Goal: Navigation & Orientation: Find specific page/section

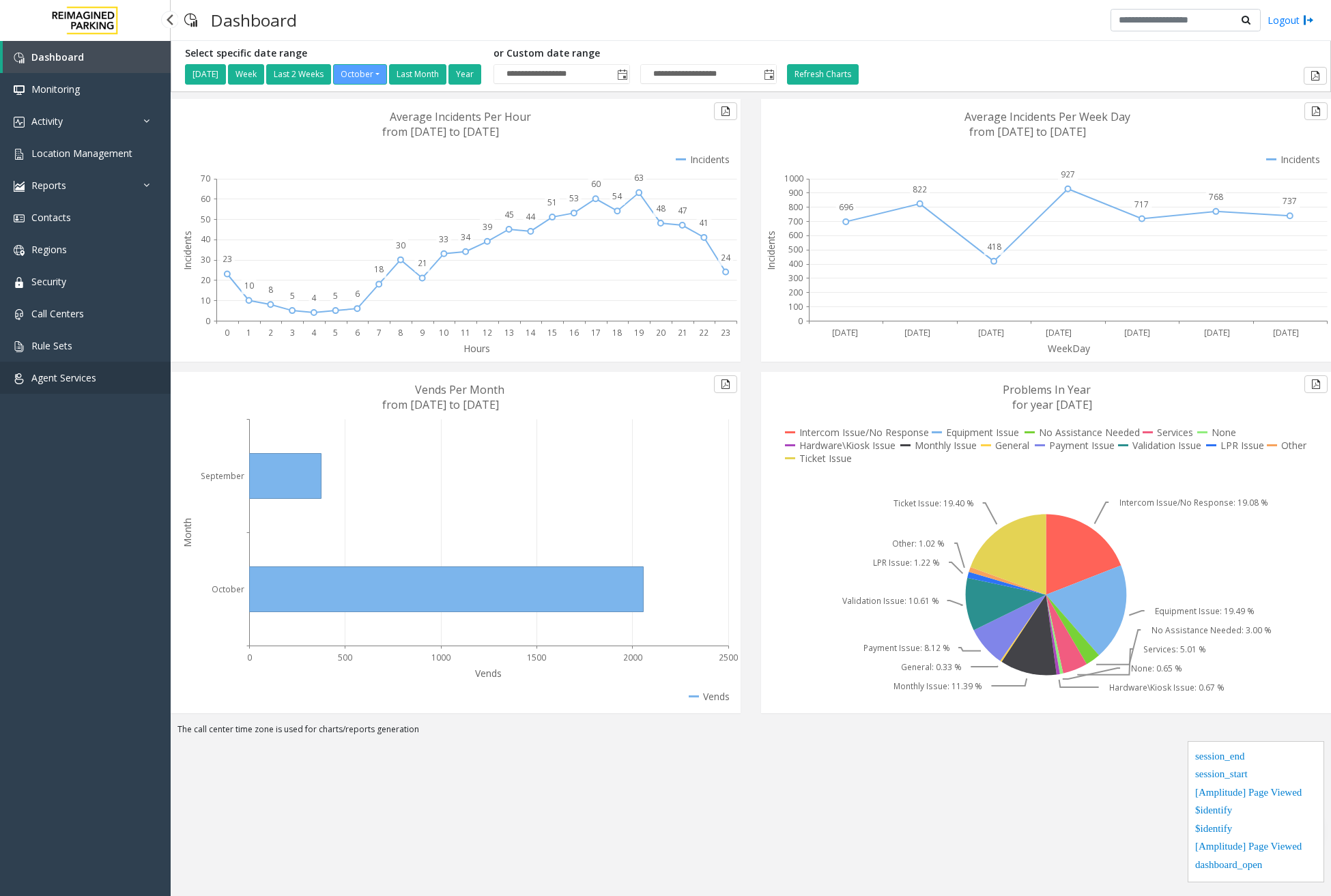
click at [72, 372] on span "Agent Services" at bounding box center [63, 378] width 65 height 13
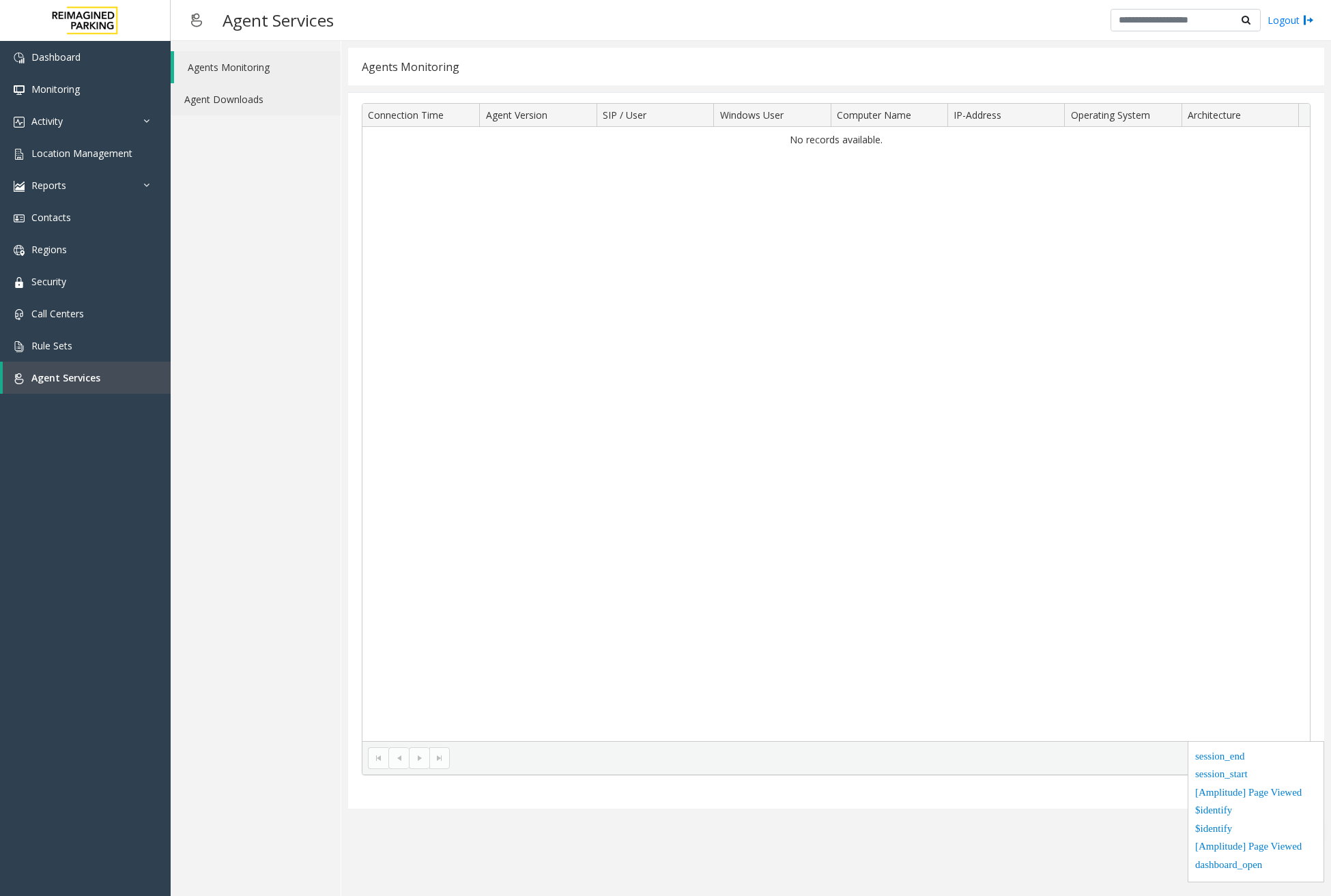
click at [262, 100] on link "Agent Downloads" at bounding box center [255, 99] width 170 height 32
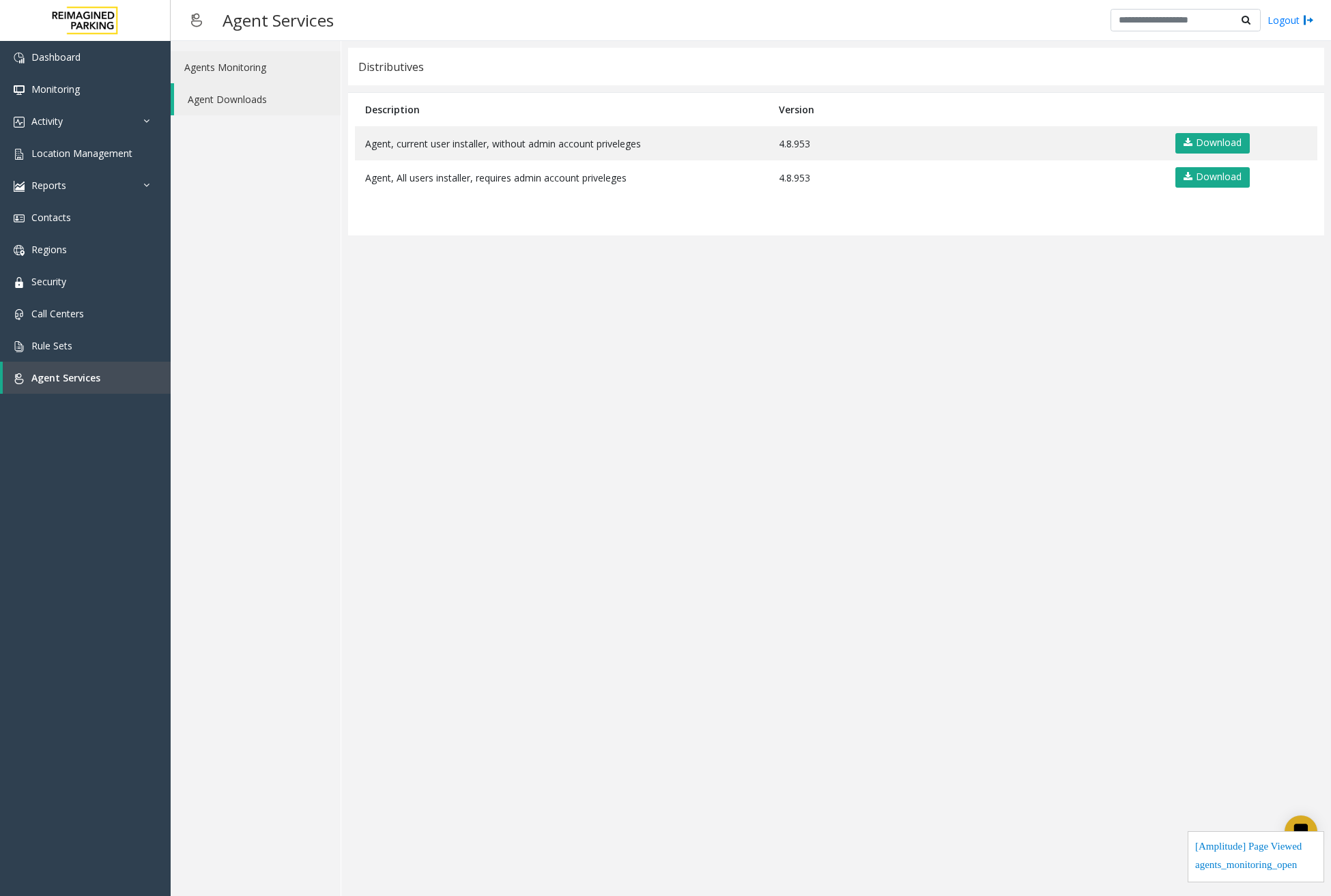
click at [250, 80] on link "Agents Monitoring" at bounding box center [255, 67] width 170 height 32
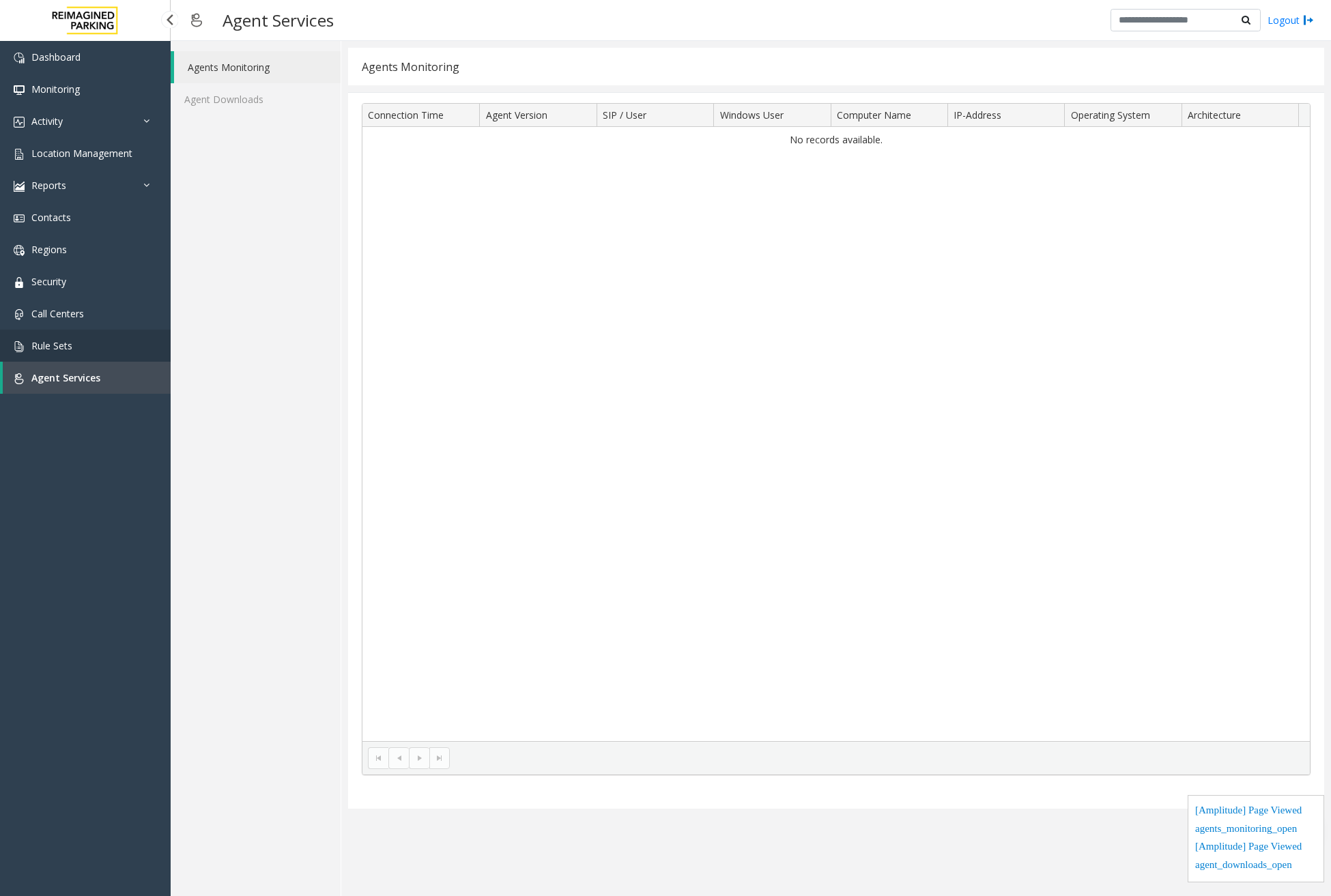
click at [52, 348] on span "Rule Sets" at bounding box center [52, 346] width 41 height 13
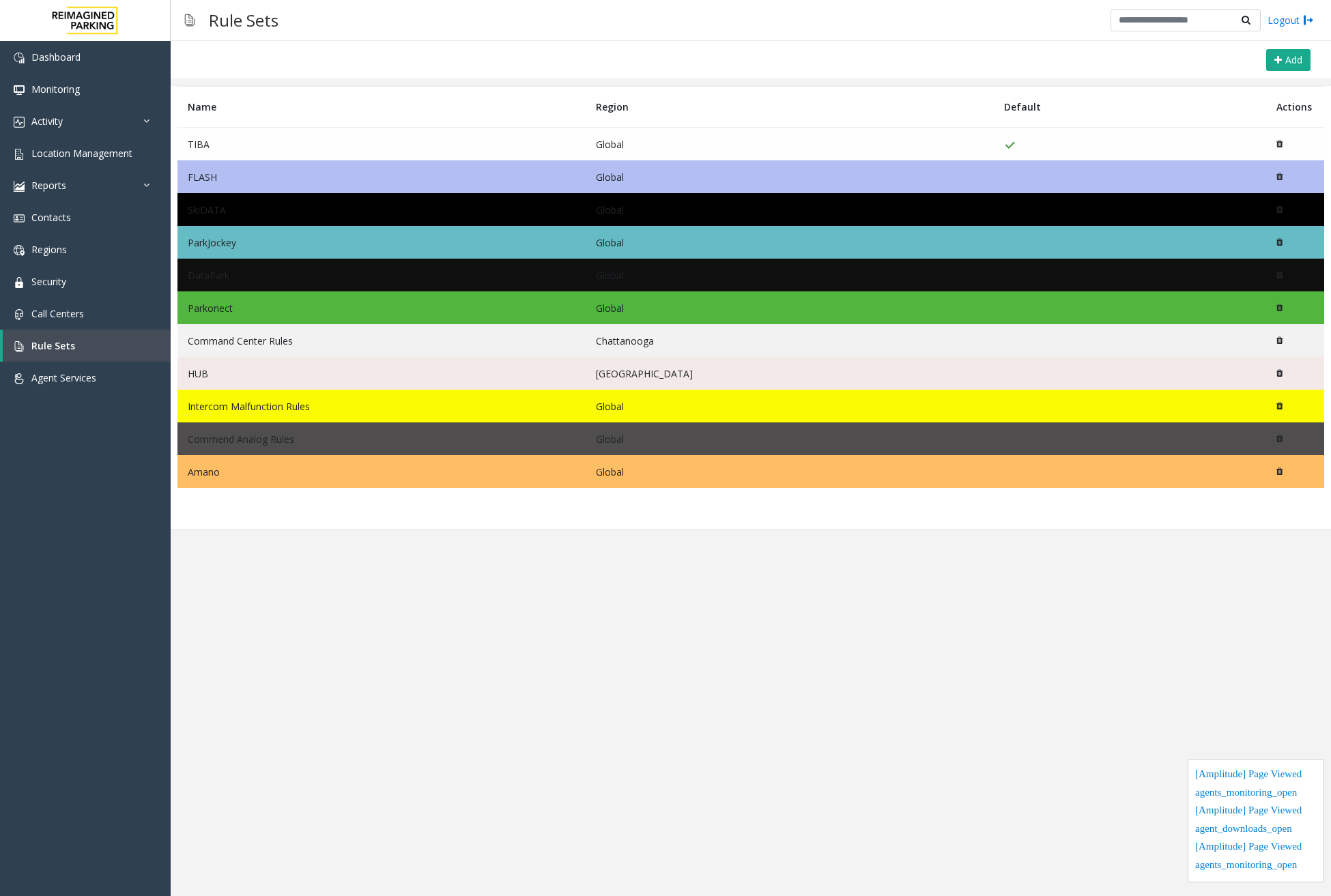
click at [227, 152] on td "TIBA" at bounding box center [381, 144] width 408 height 34
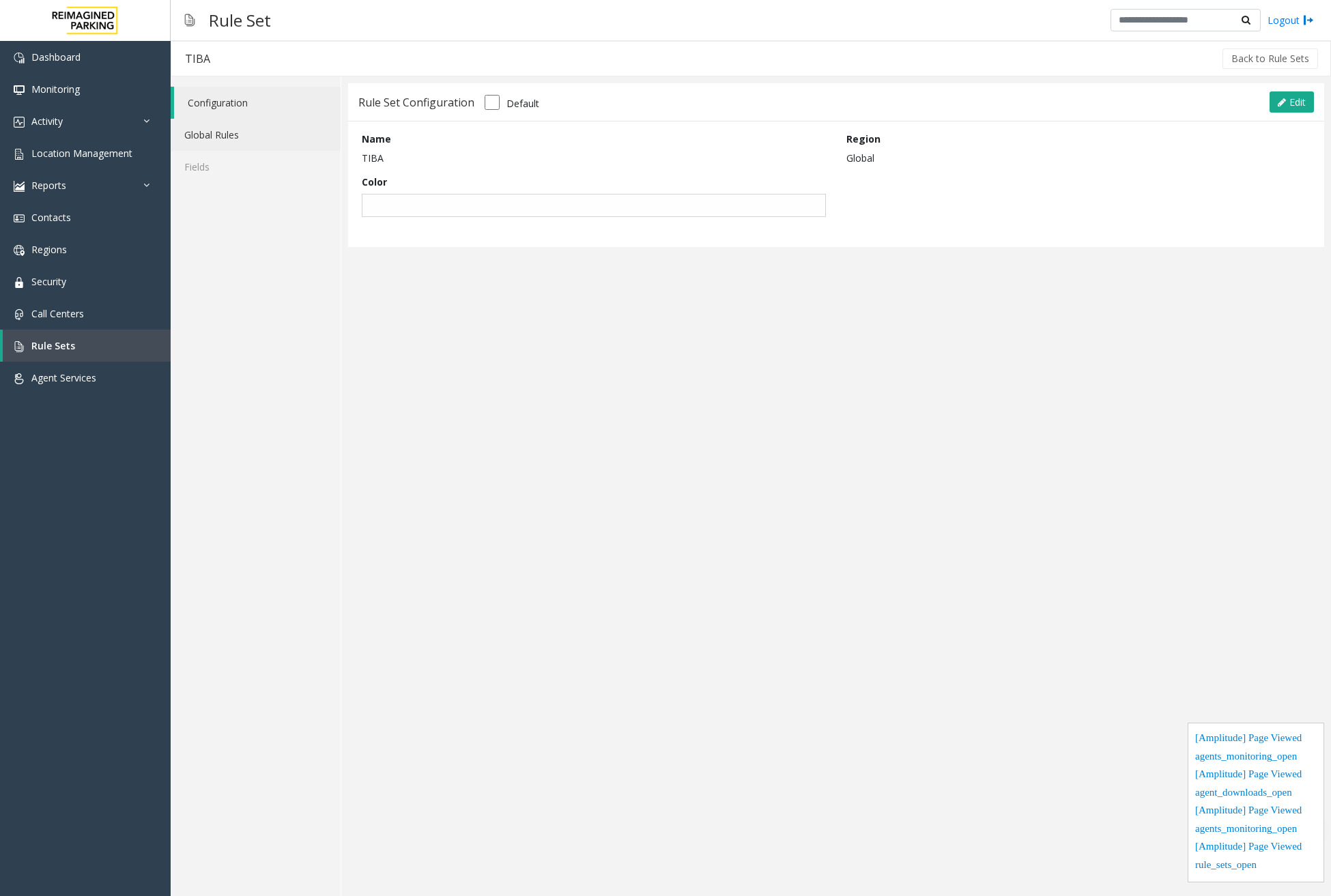
click at [226, 139] on link "Global Rules" at bounding box center [255, 135] width 170 height 32
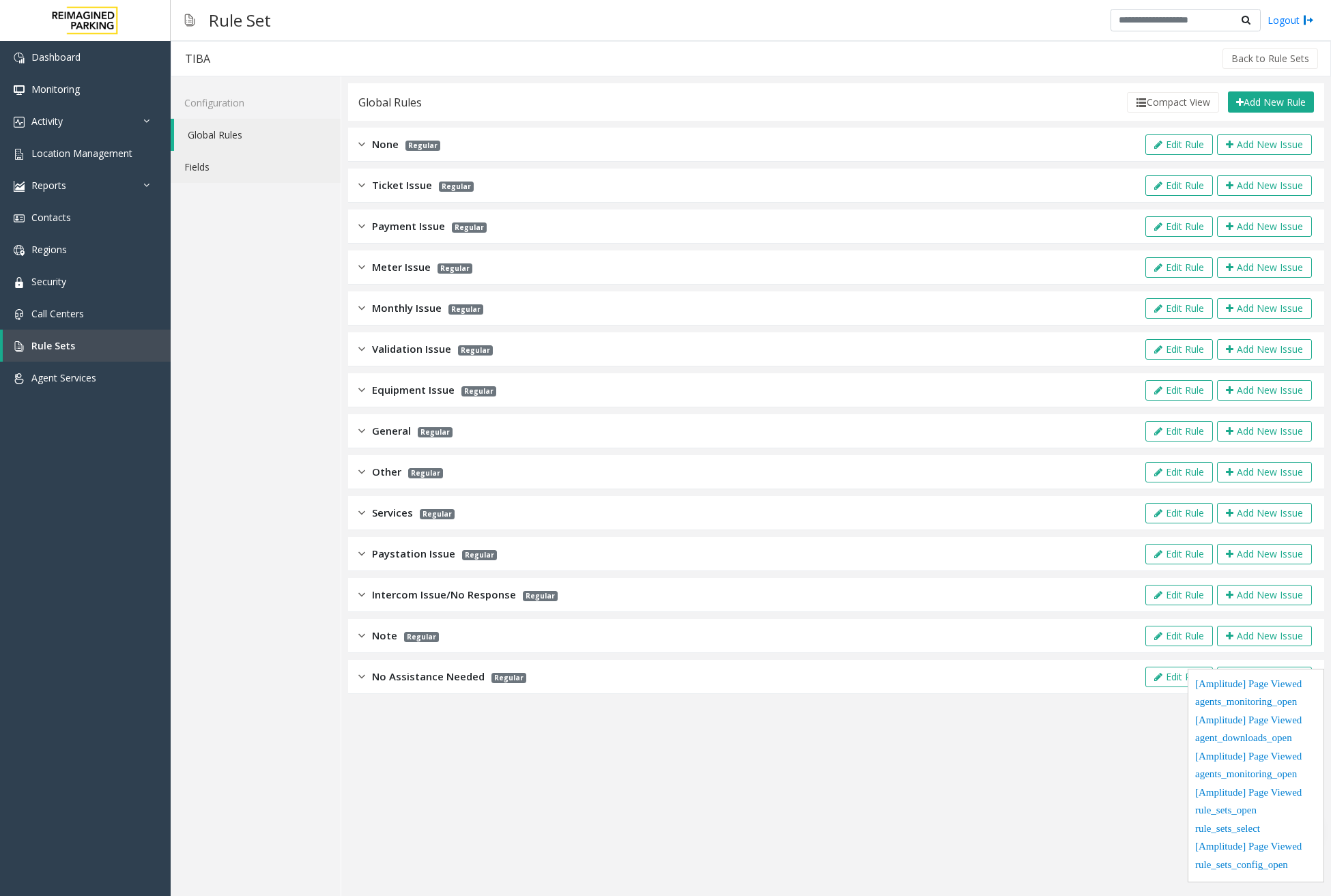
click at [215, 174] on link "Fields" at bounding box center [255, 167] width 170 height 32
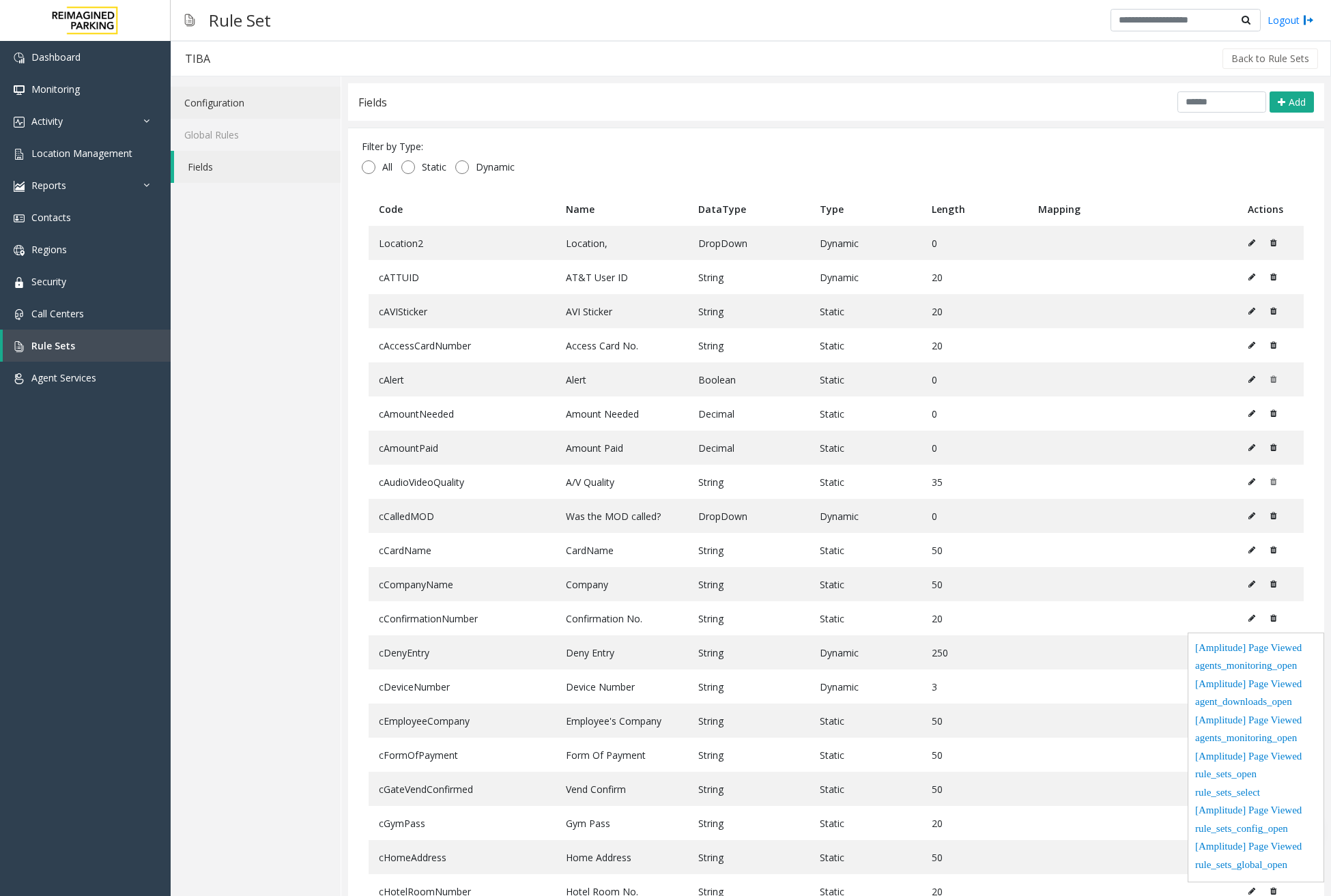
click at [239, 105] on link "Configuration" at bounding box center [255, 102] width 170 height 32
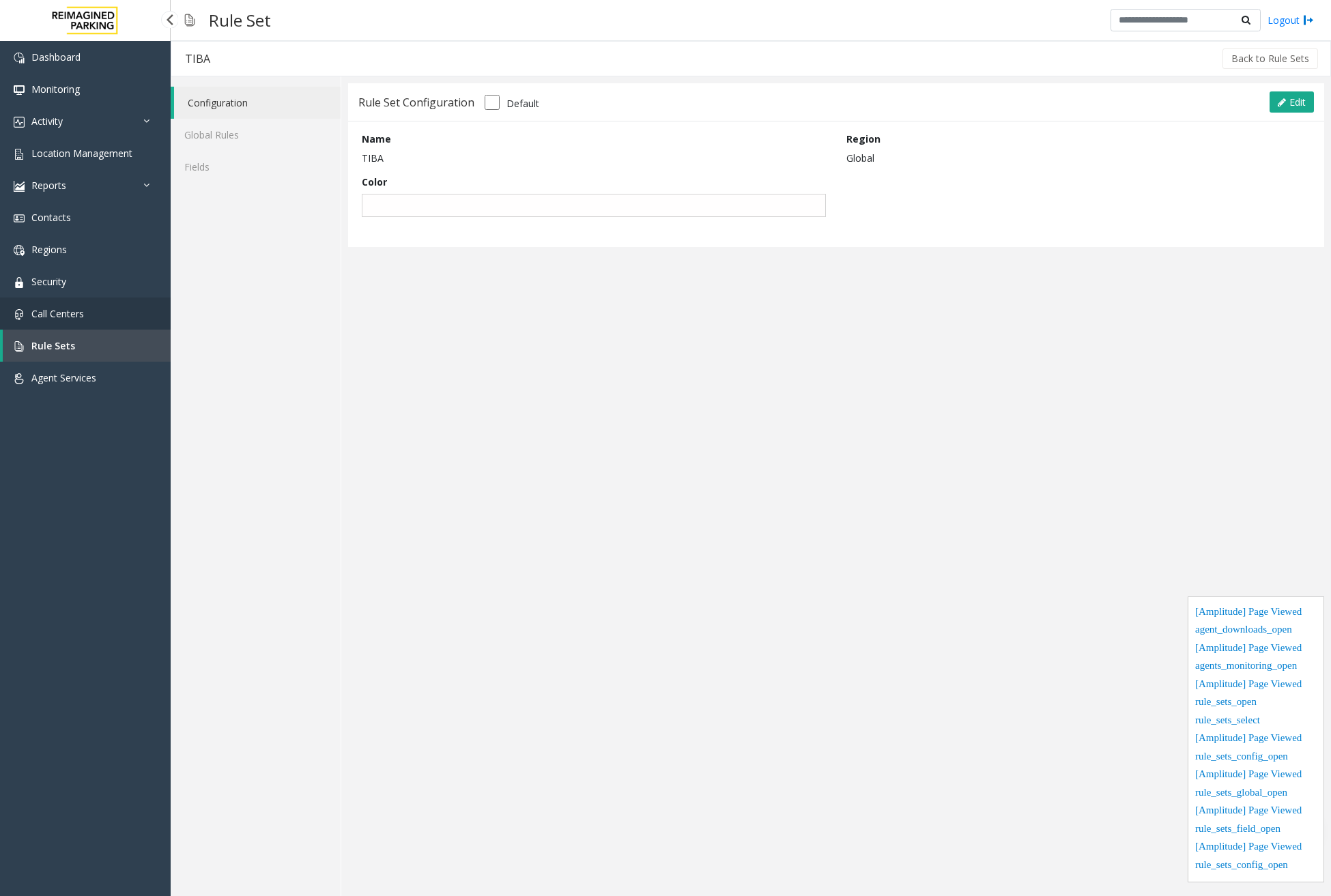
click at [105, 298] on link "Call Centers" at bounding box center [85, 313] width 171 height 32
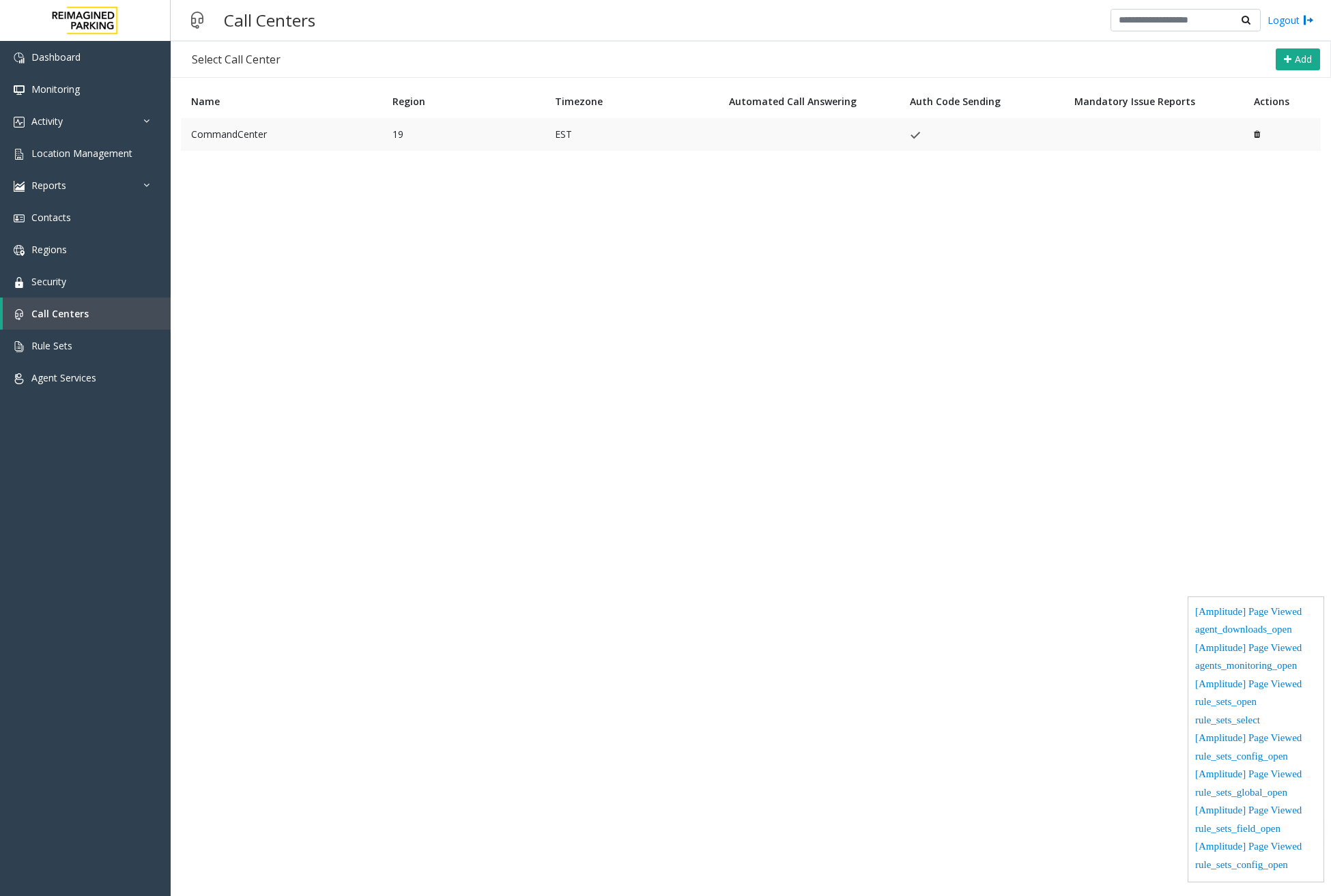
click at [315, 133] on td "CommandCenter" at bounding box center [281, 134] width 202 height 33
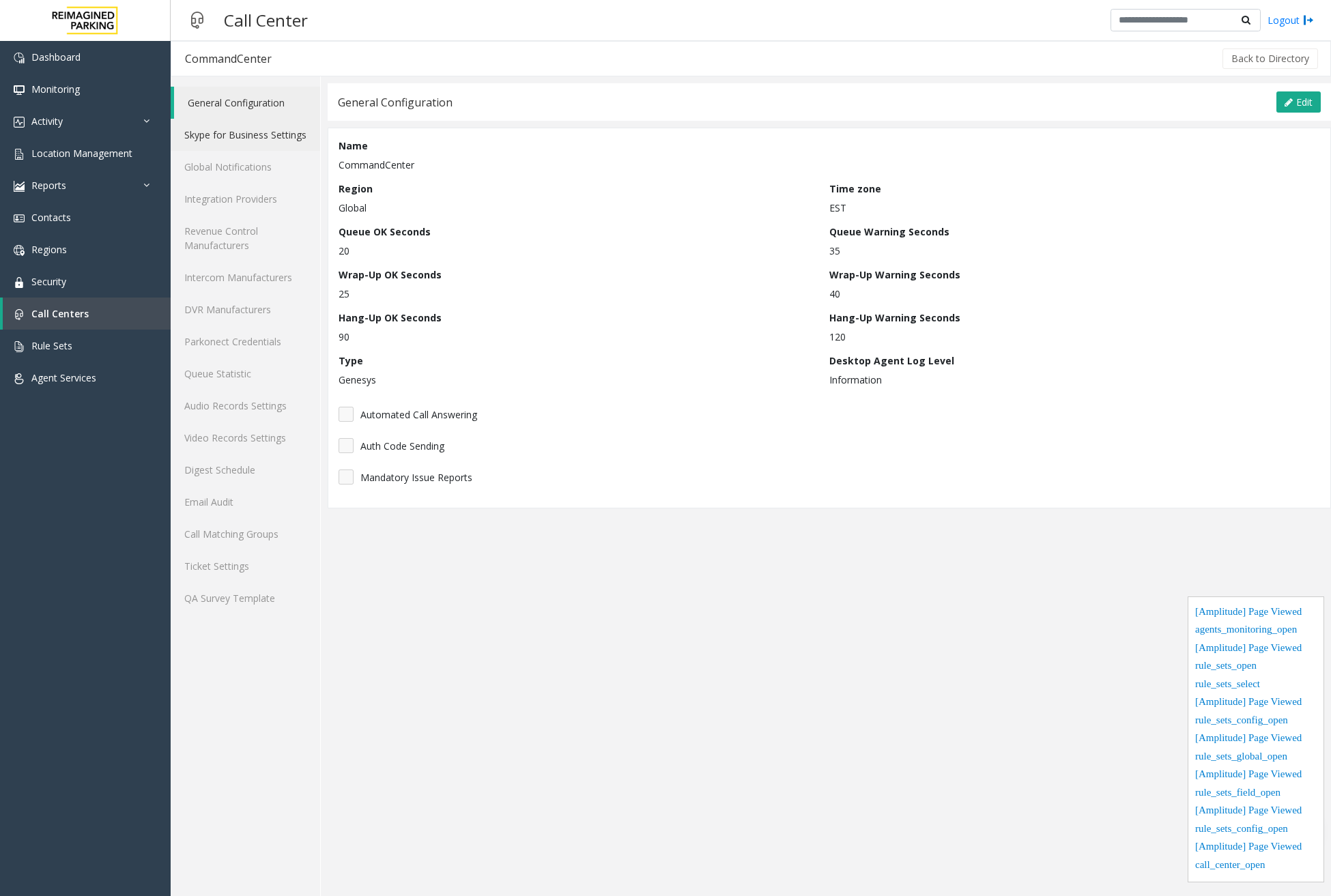
click at [303, 141] on link "Skype for Business Settings" at bounding box center [245, 135] width 149 height 32
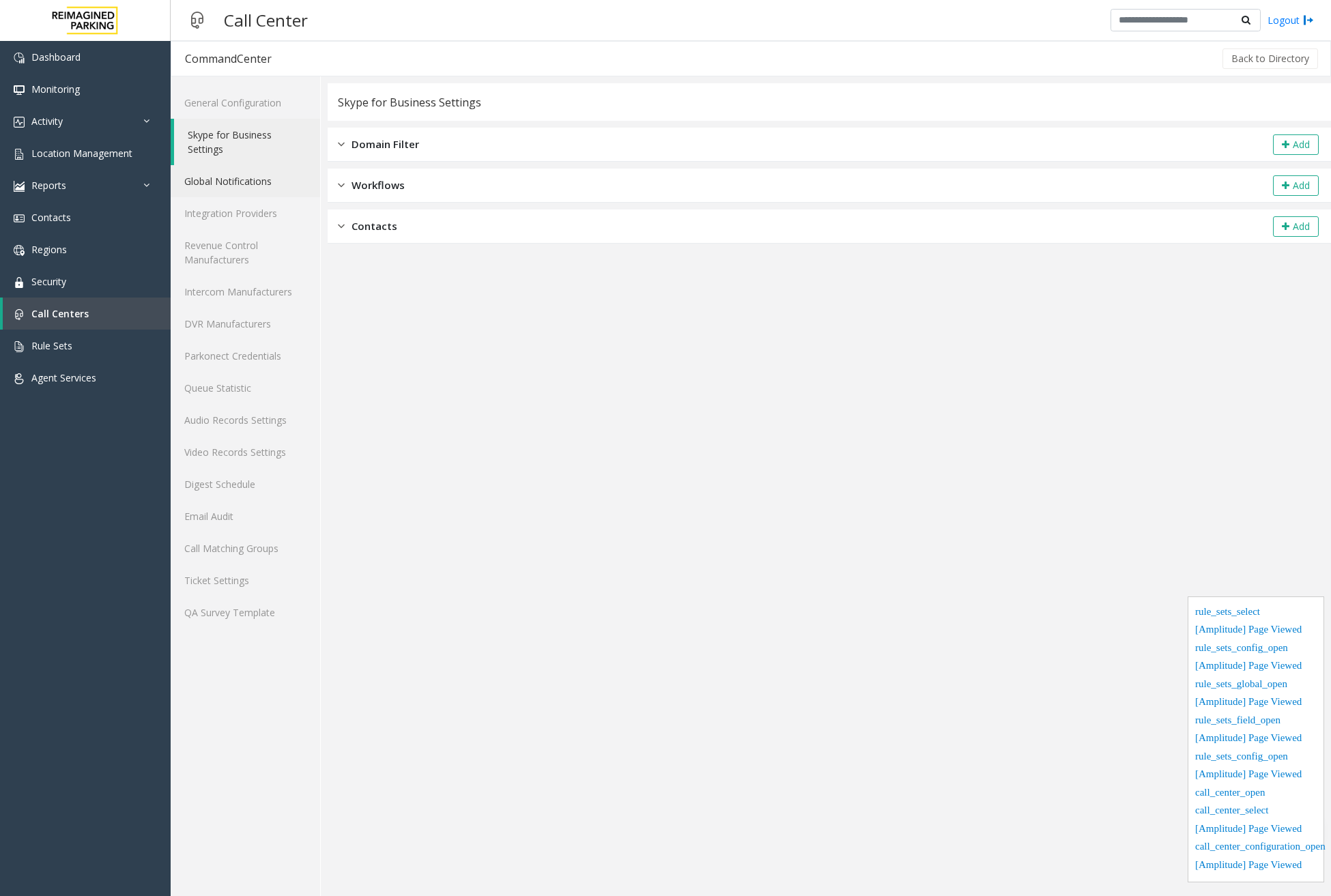
click at [243, 176] on link "Global Notifications" at bounding box center [245, 181] width 149 height 32
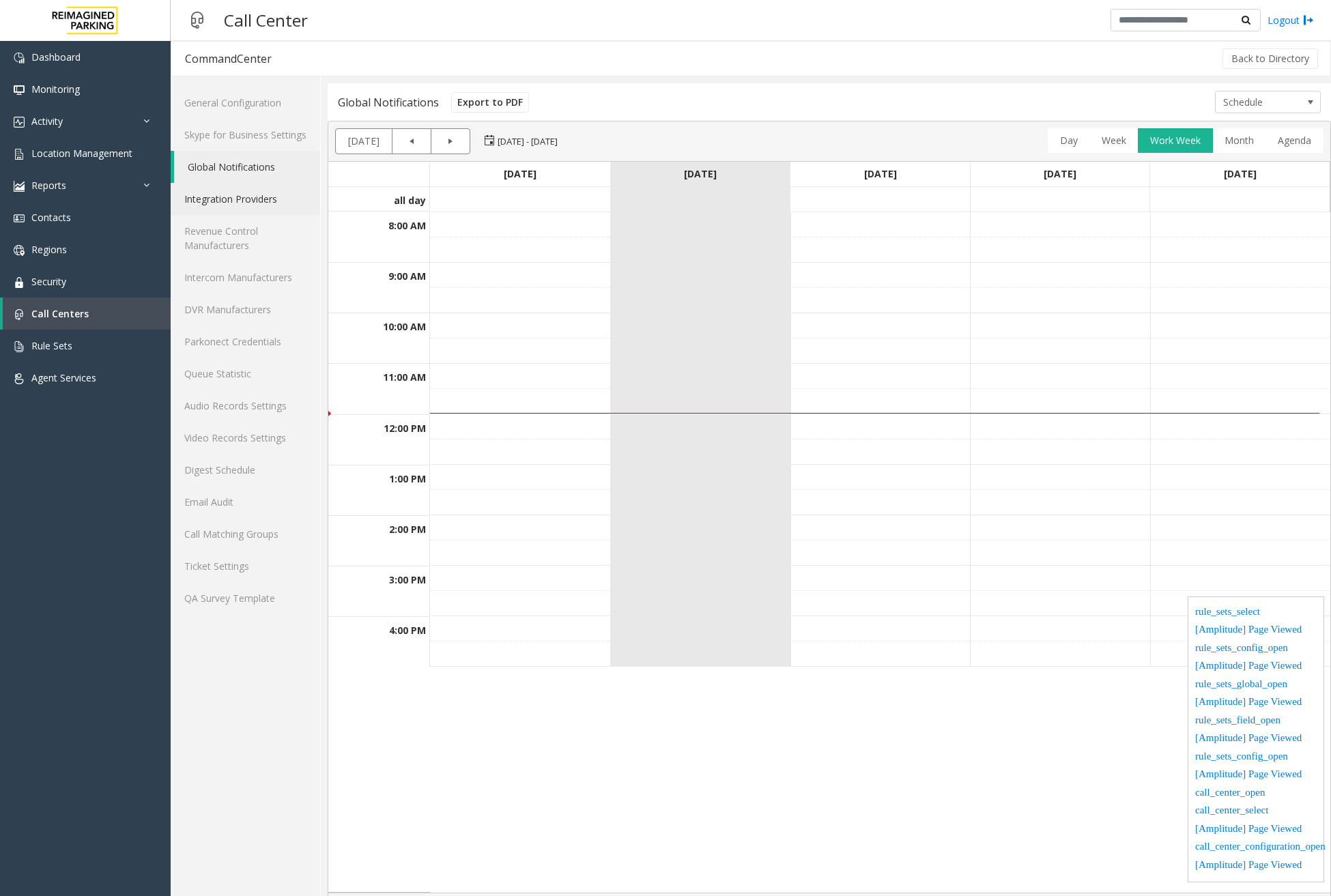
click at [239, 208] on link "Integration Providers" at bounding box center [245, 199] width 149 height 32
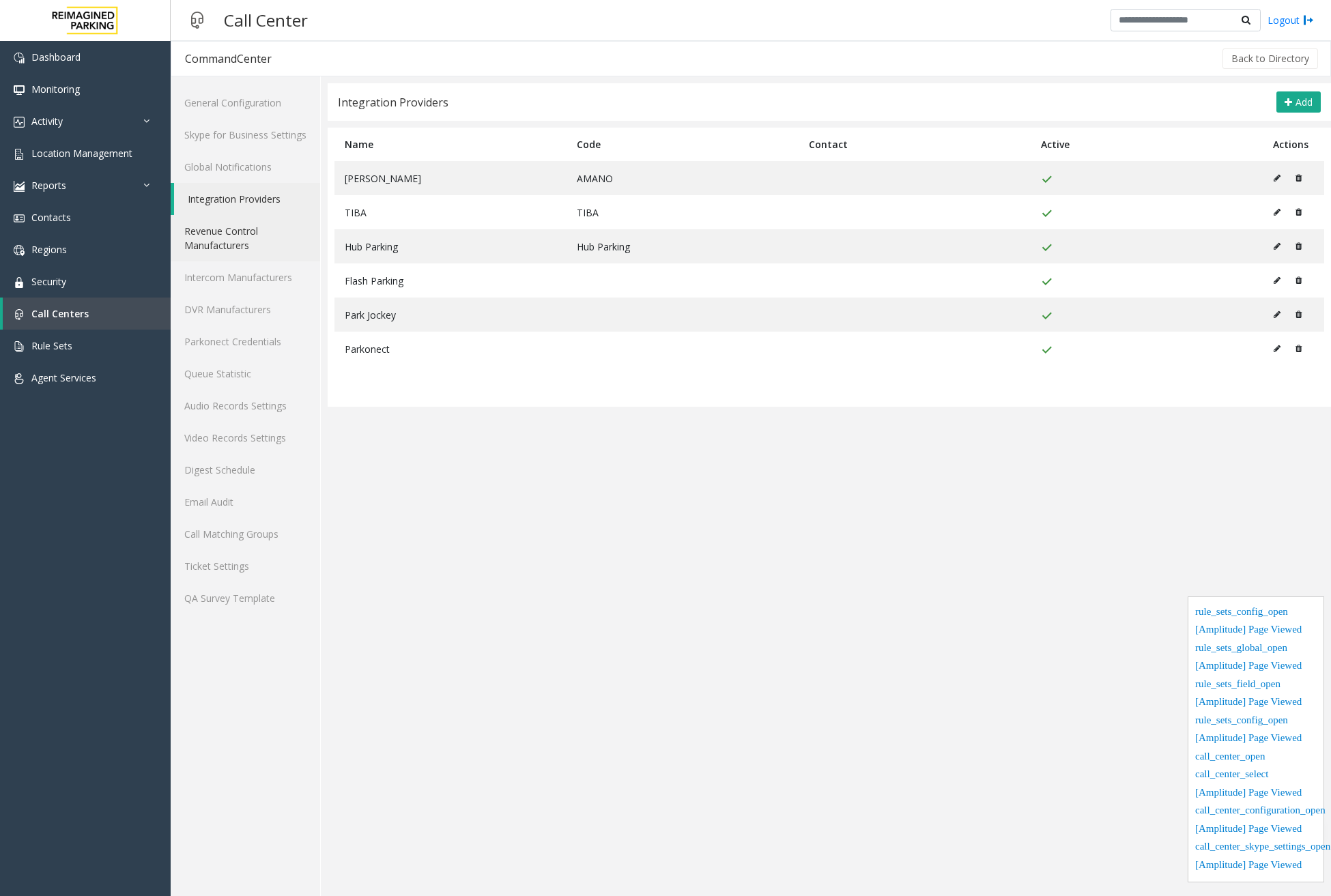
click at [234, 232] on link "Revenue Control Manufacturers" at bounding box center [245, 238] width 149 height 47
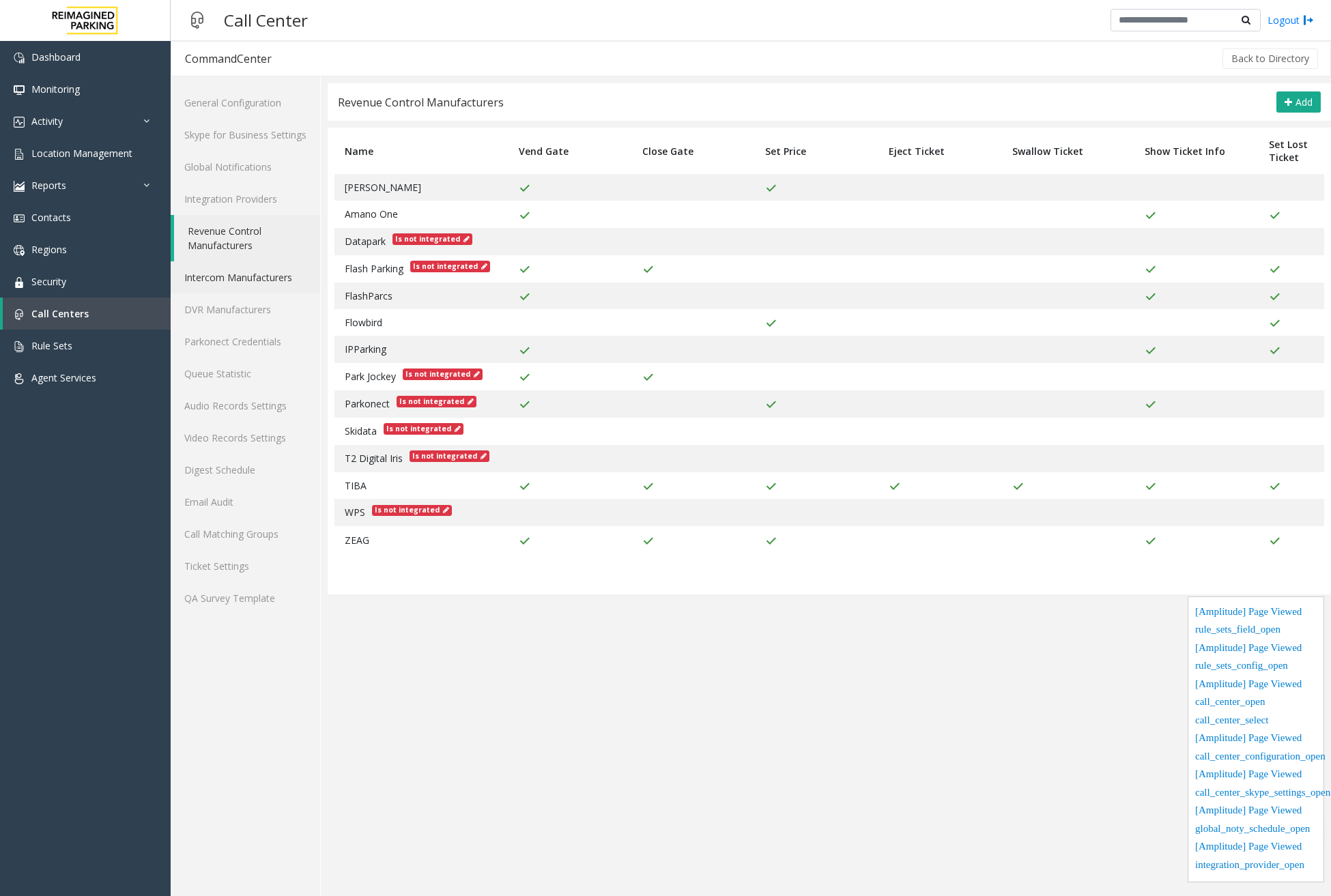
click at [222, 277] on link "Intercom Manufacturers" at bounding box center [245, 277] width 149 height 32
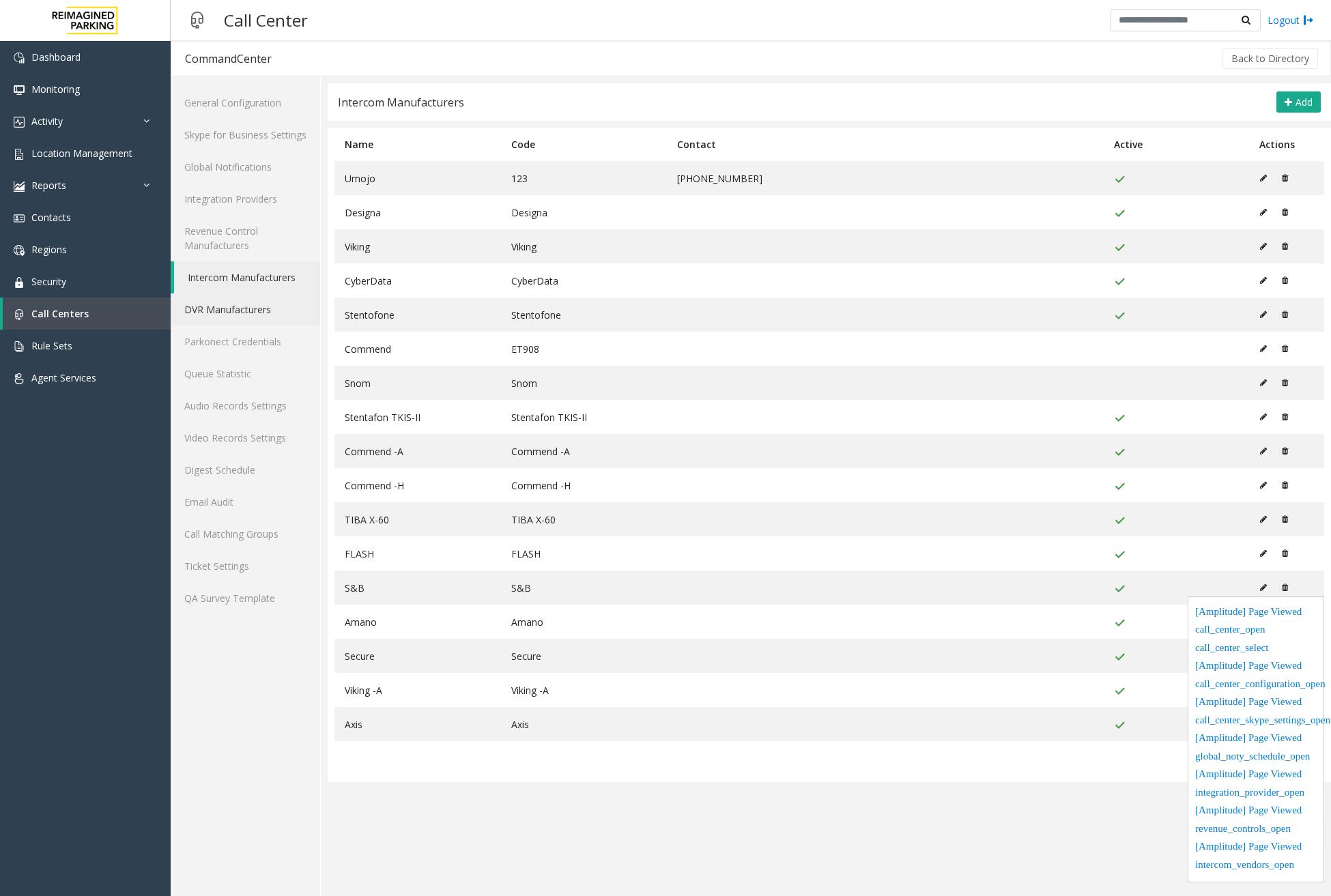
click at [213, 306] on link "DVR Manufacturers" at bounding box center [245, 309] width 149 height 32
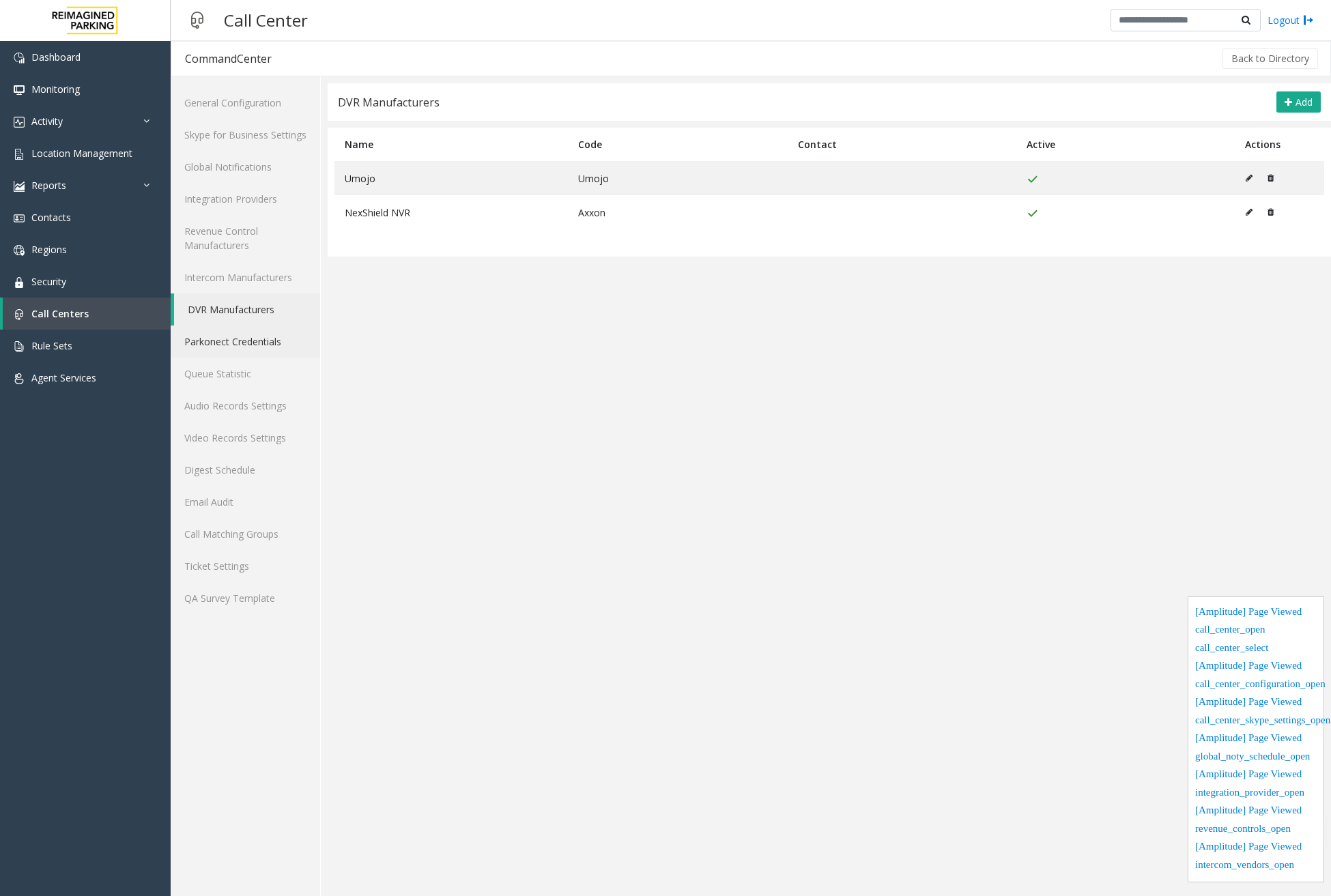
click at [224, 337] on link "Parkonect Credentials" at bounding box center [245, 341] width 149 height 32
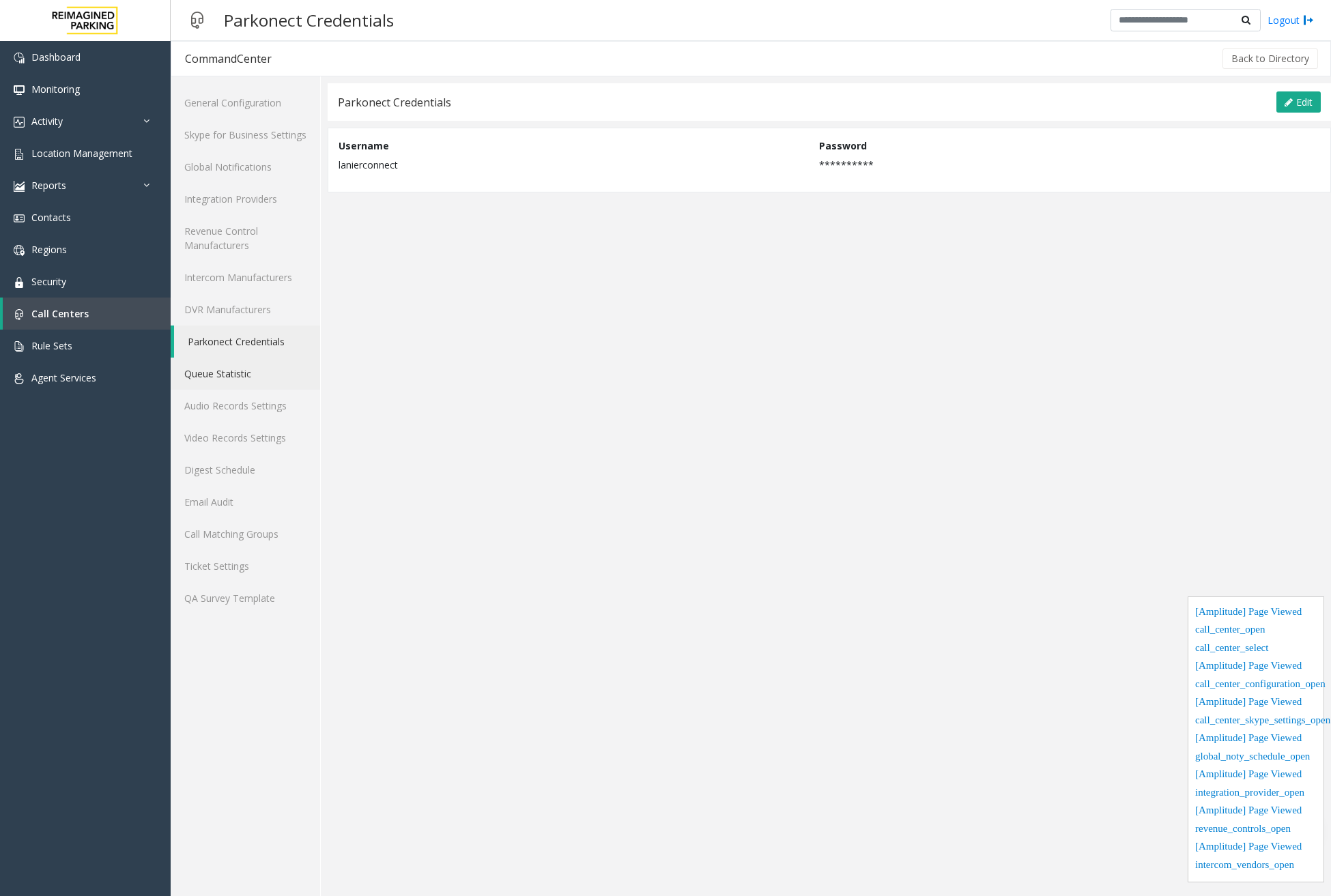
click at [224, 386] on link "Queue Statistic" at bounding box center [245, 374] width 149 height 32
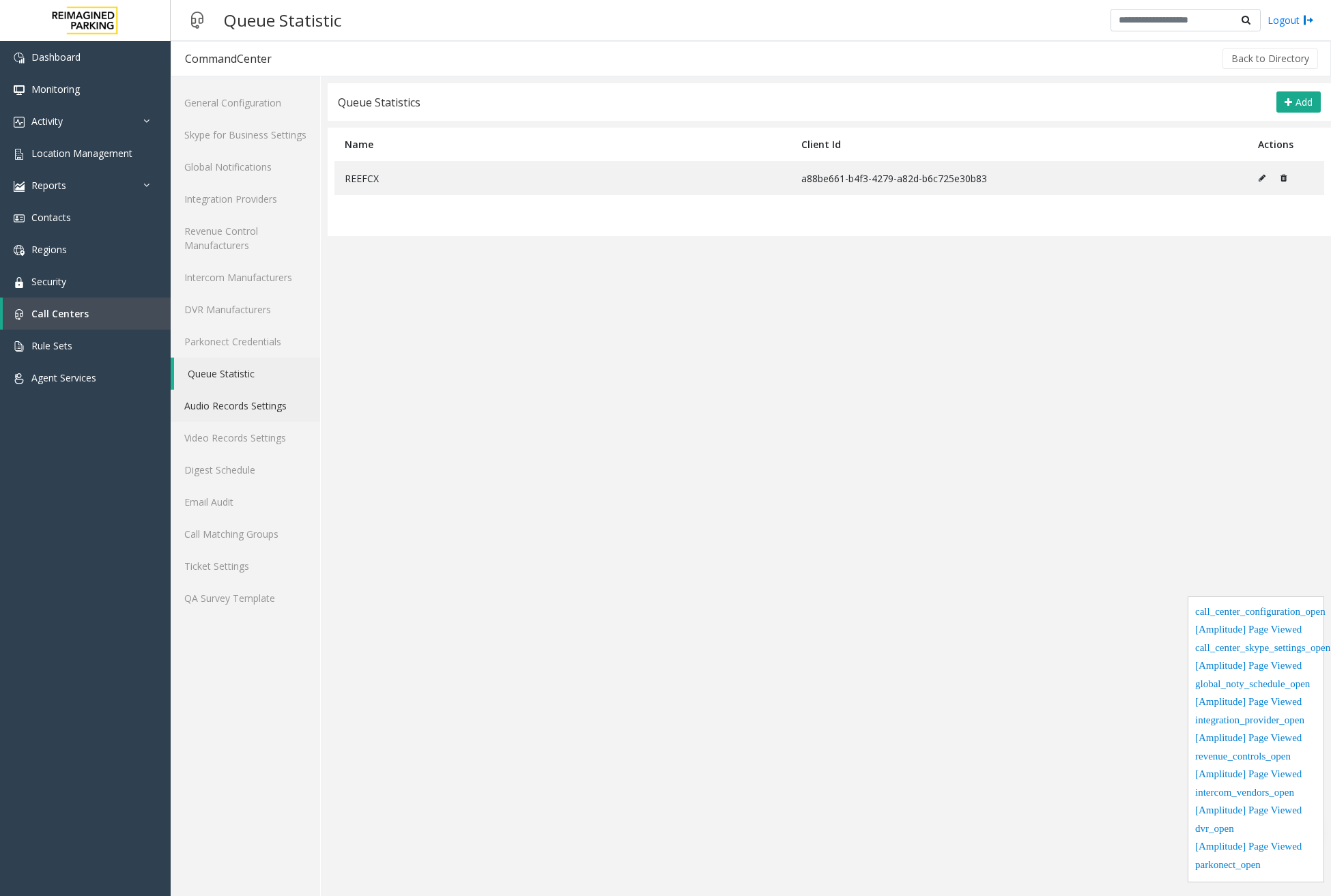
click at [249, 407] on link "Audio Records Settings" at bounding box center [245, 406] width 149 height 32
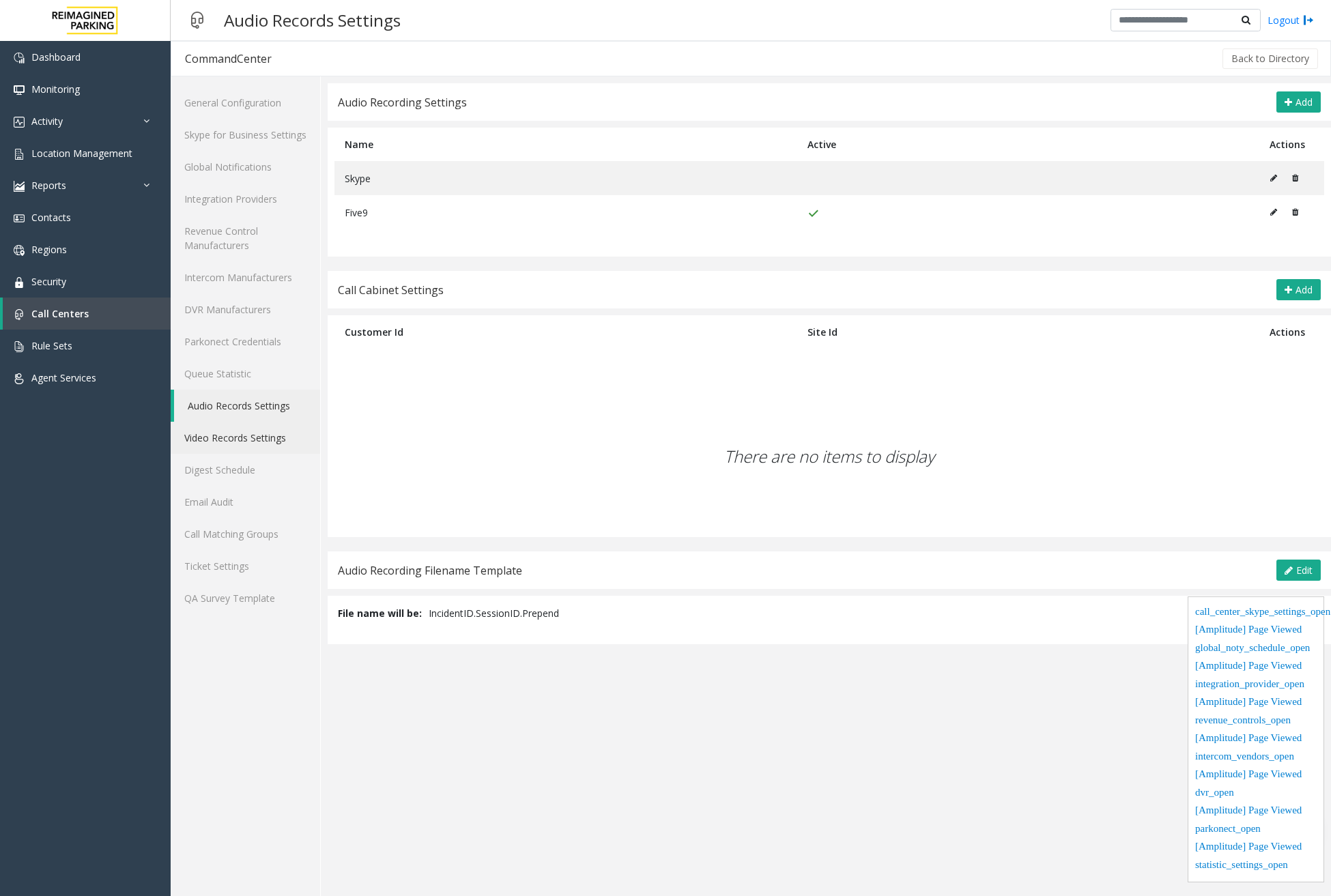
click at [252, 435] on link "Video Records Settings" at bounding box center [245, 438] width 149 height 32
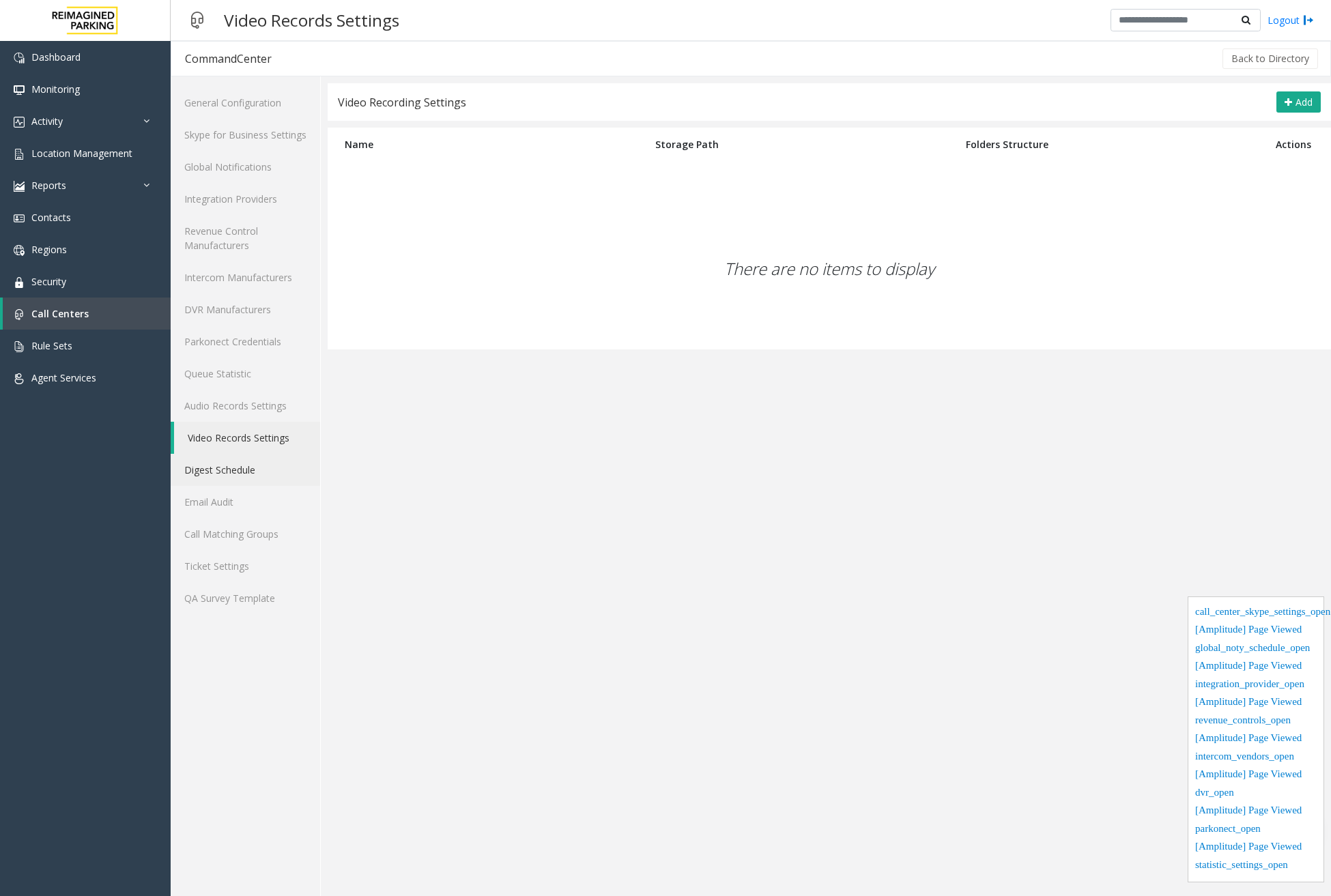
click at [254, 470] on link "Digest Schedule" at bounding box center [245, 470] width 149 height 32
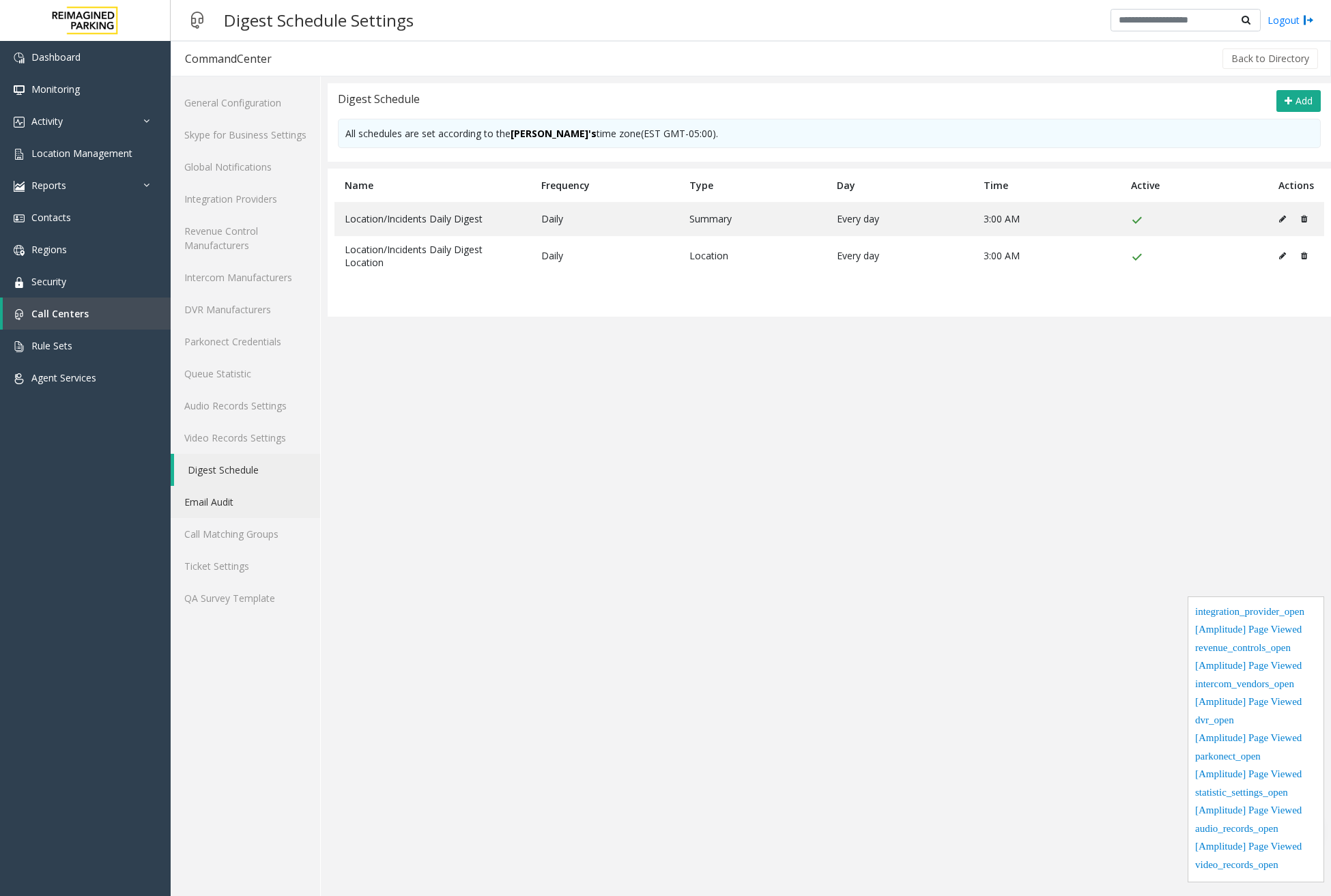
click at [245, 501] on link "Email Audit" at bounding box center [245, 501] width 149 height 32
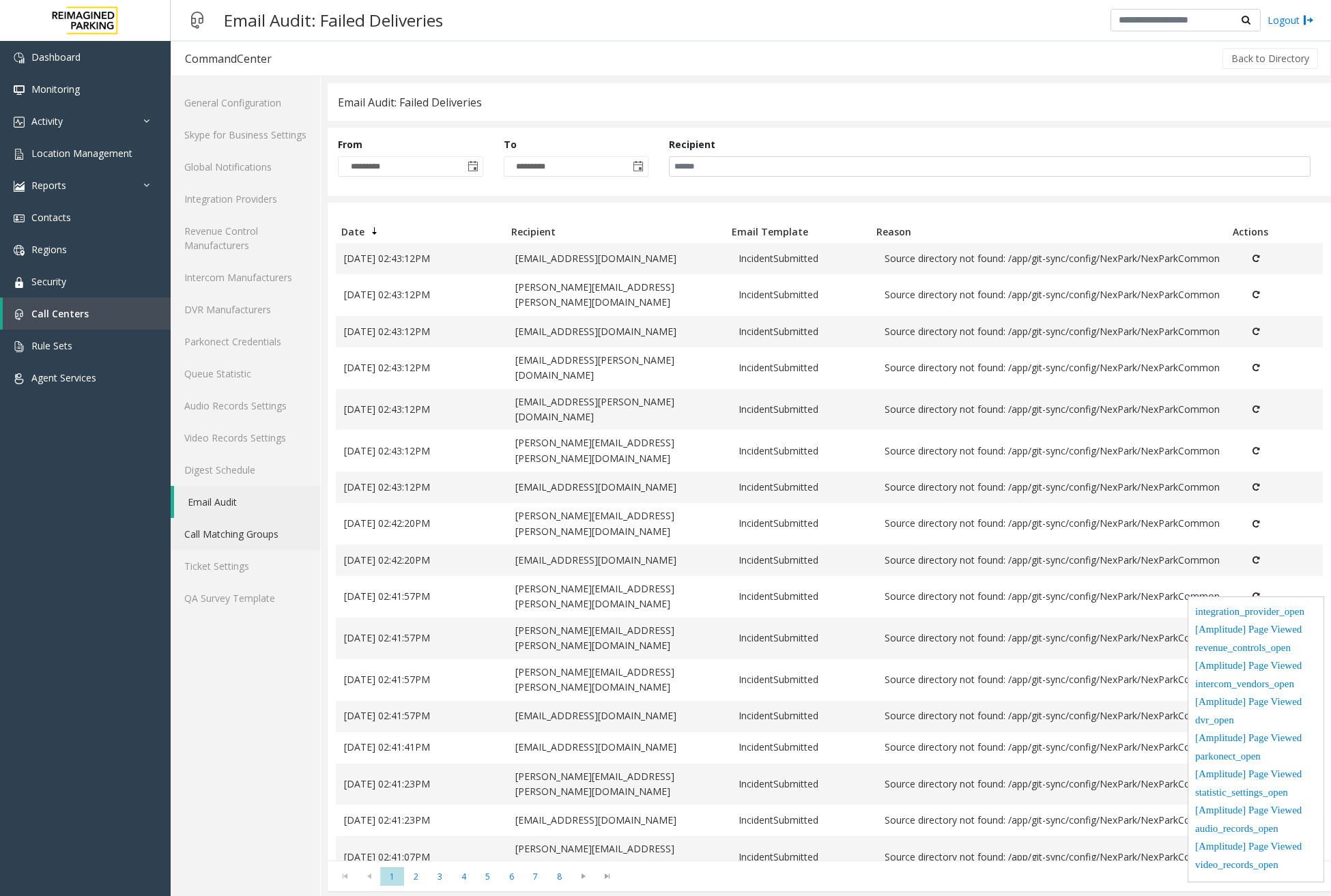
click at [244, 532] on link "Call Matching Groups" at bounding box center [245, 534] width 149 height 32
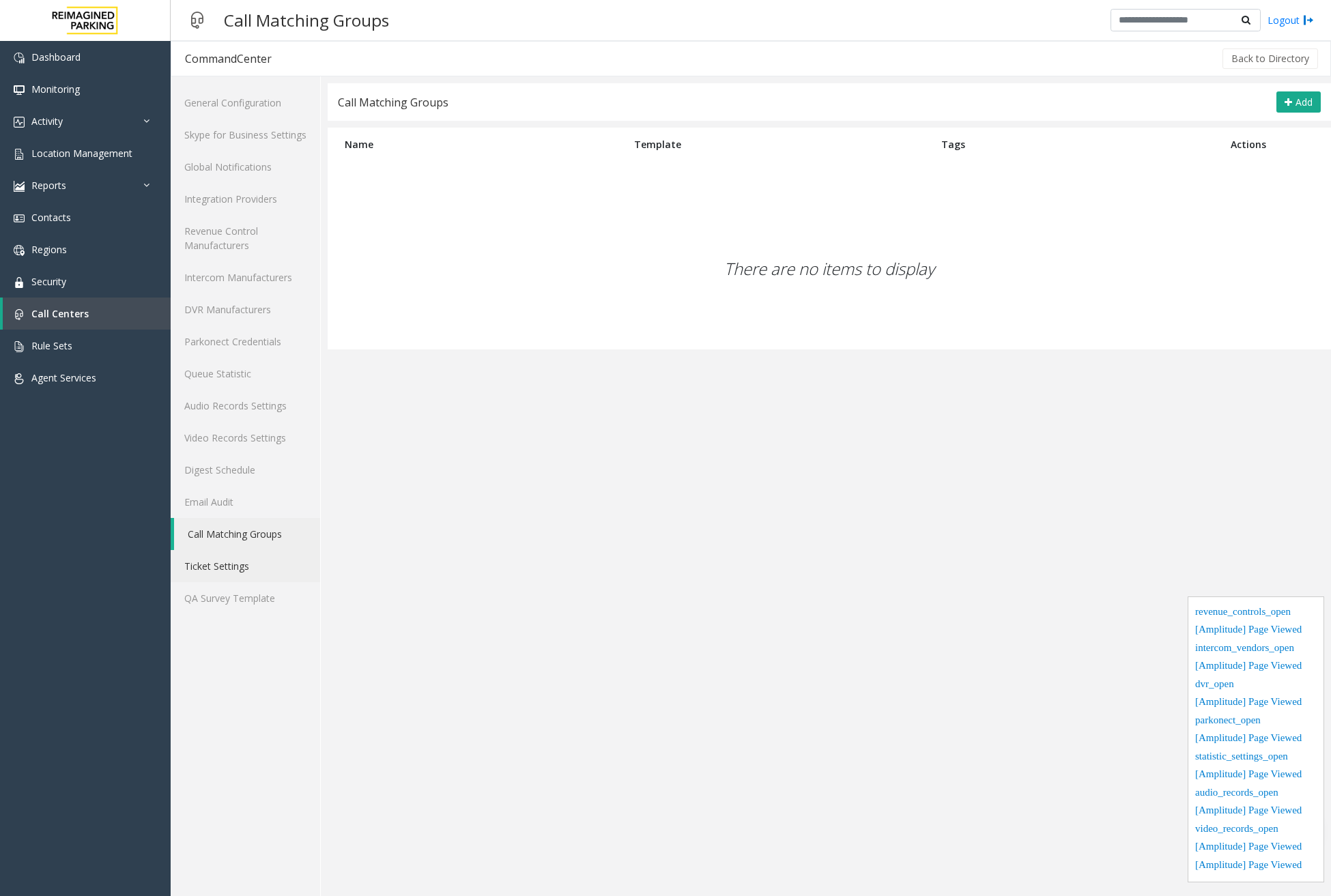
click at [245, 572] on link "Ticket Settings" at bounding box center [245, 566] width 149 height 32
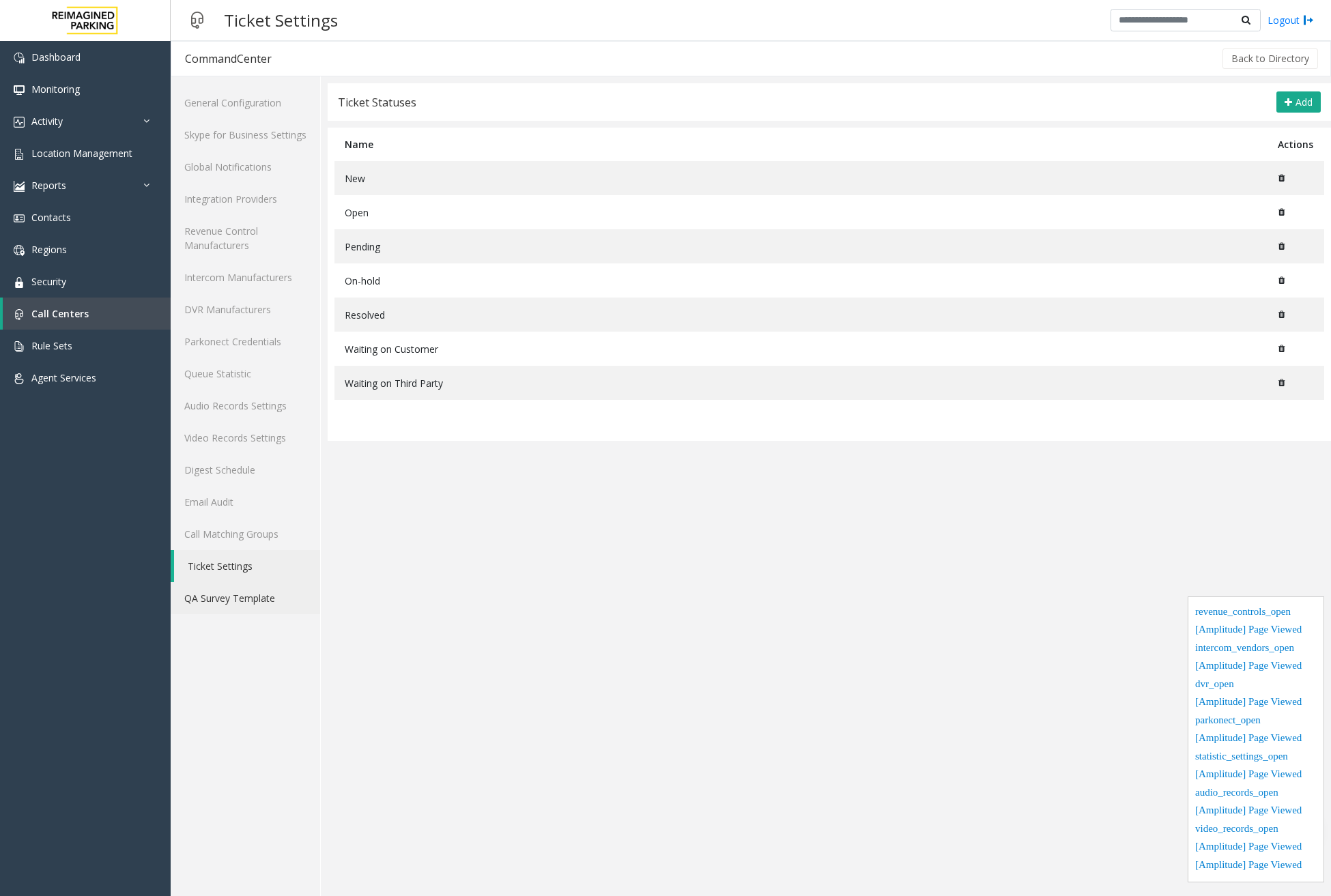
click at [241, 605] on link "QA Survey Template" at bounding box center [245, 598] width 149 height 32
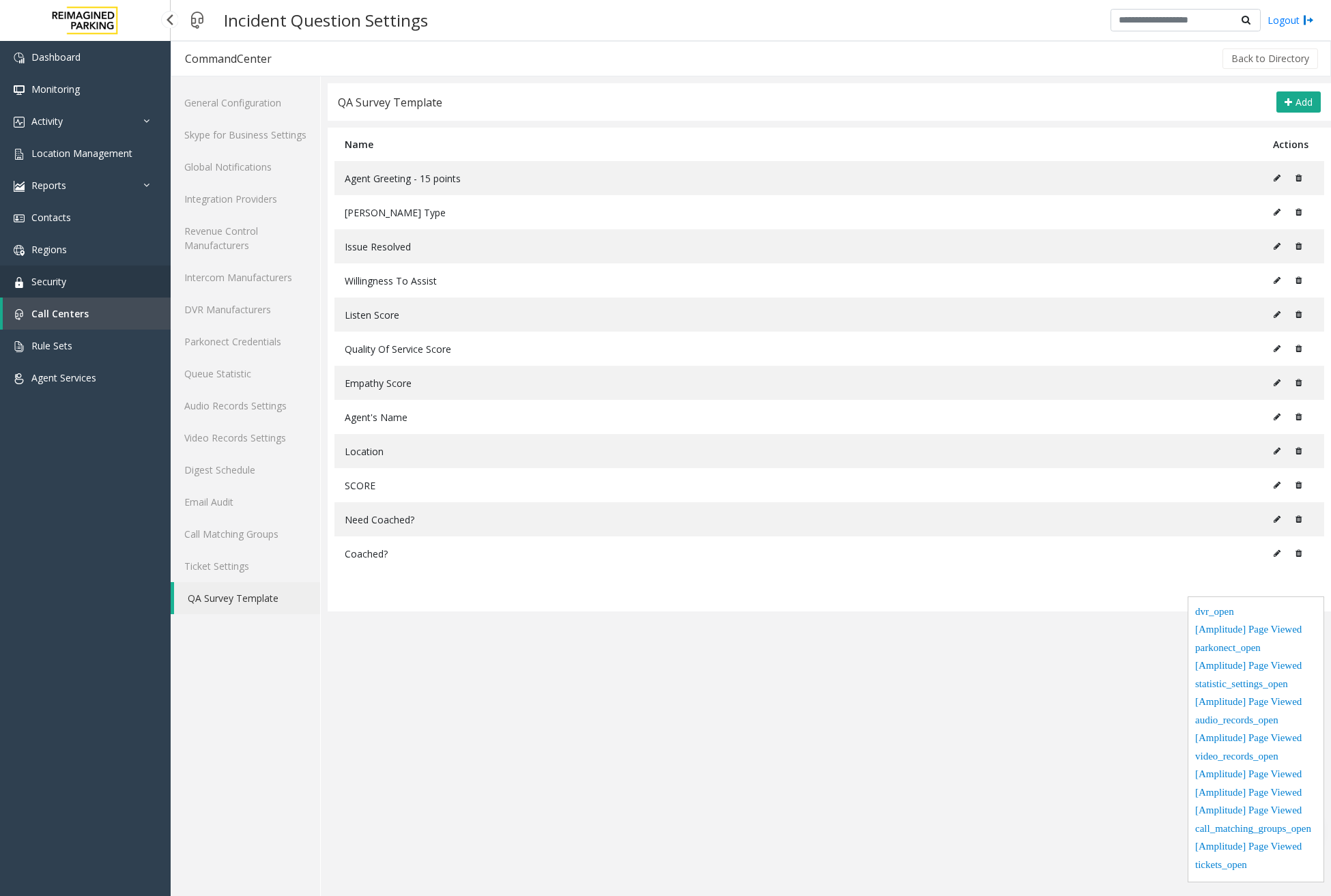
click at [42, 285] on span "Security" at bounding box center [48, 281] width 35 height 13
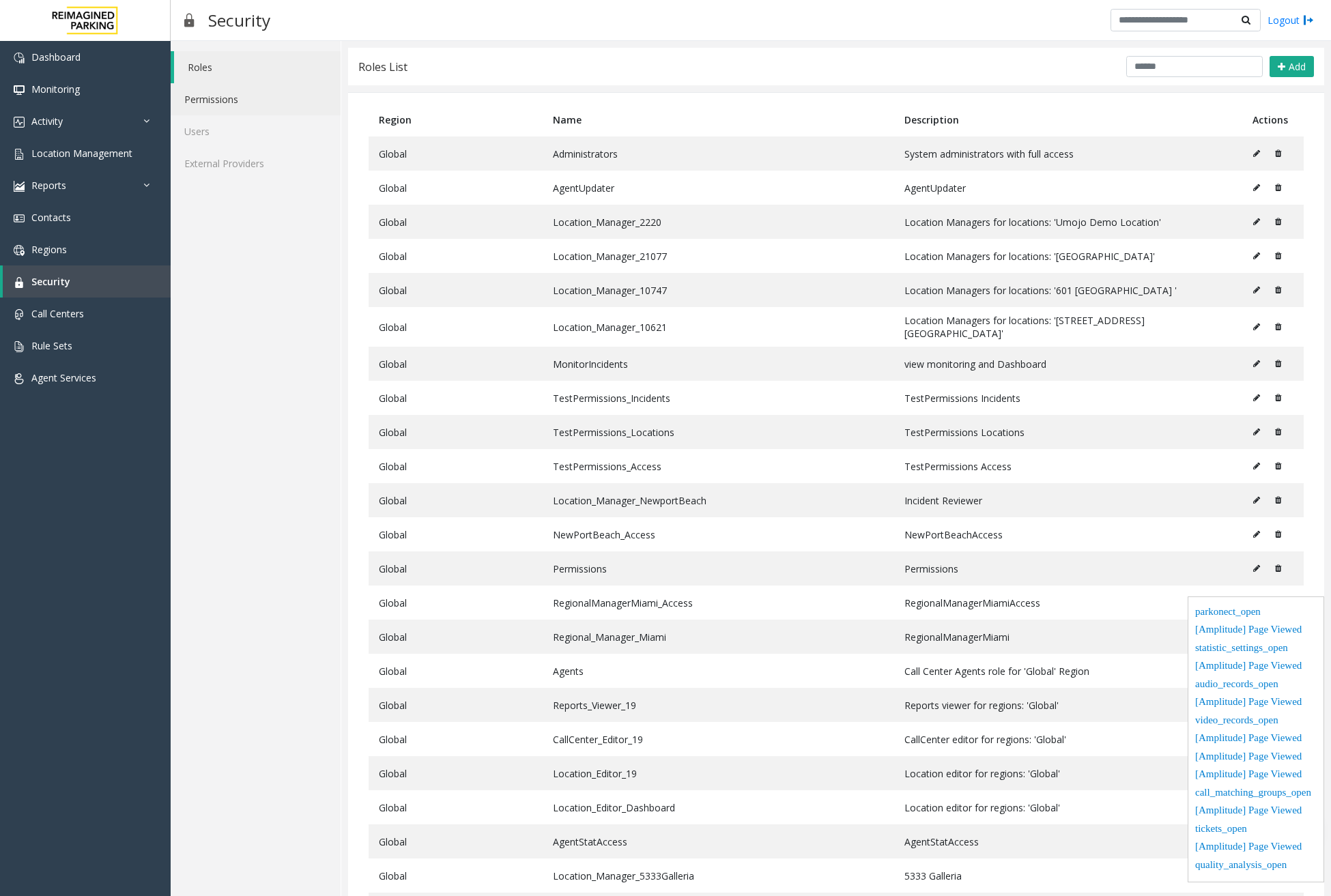
click at [243, 97] on link "Permissions" at bounding box center [255, 99] width 170 height 32
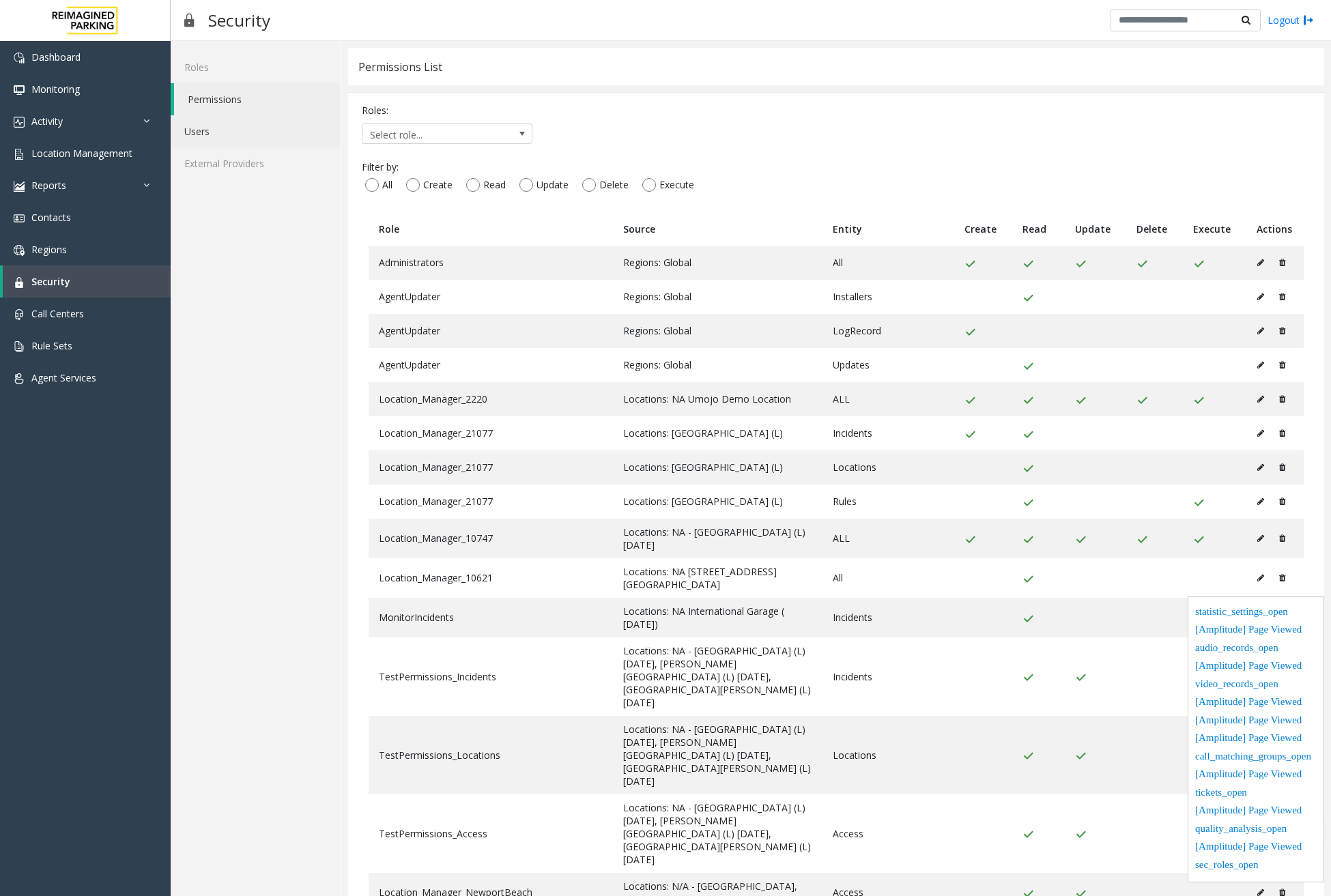
click at [236, 131] on link "Users" at bounding box center [255, 131] width 170 height 32
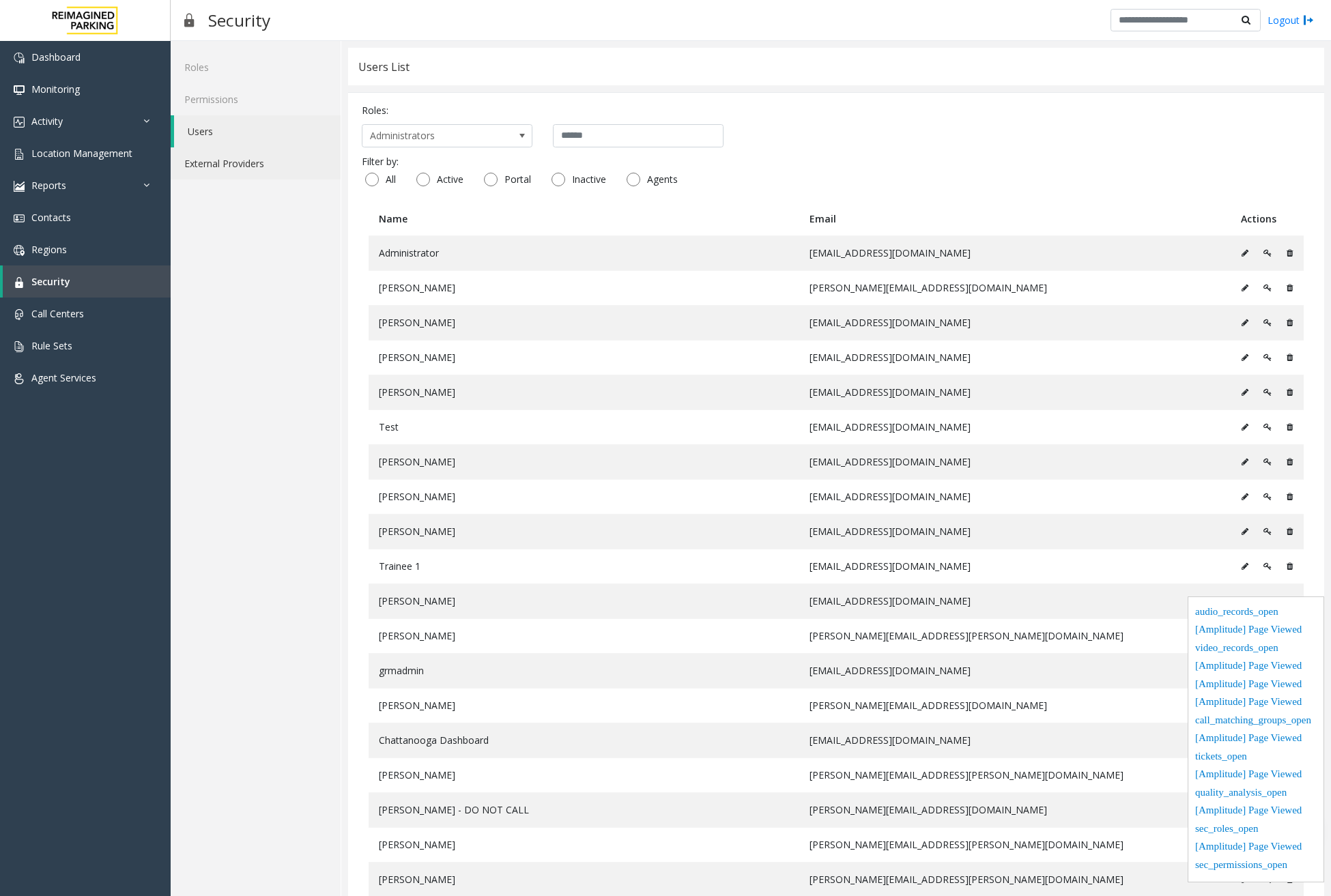
click at [235, 163] on link "External Providers" at bounding box center [255, 163] width 170 height 32
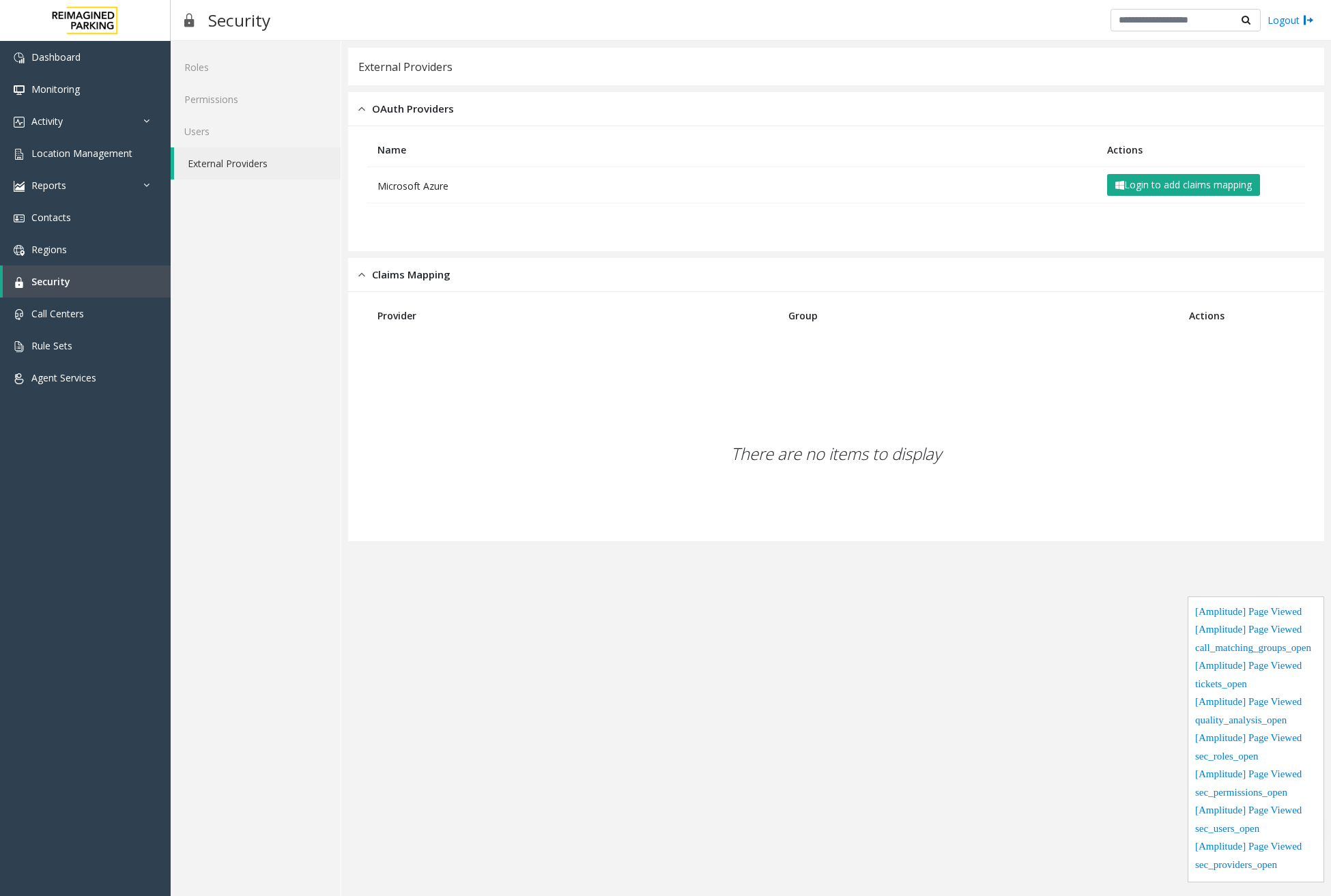
click at [528, 687] on app-external-auth "External Providers OAuth Providers Name Actions Microsoft Azure Login to add cl…" at bounding box center [835, 469] width 976 height 842
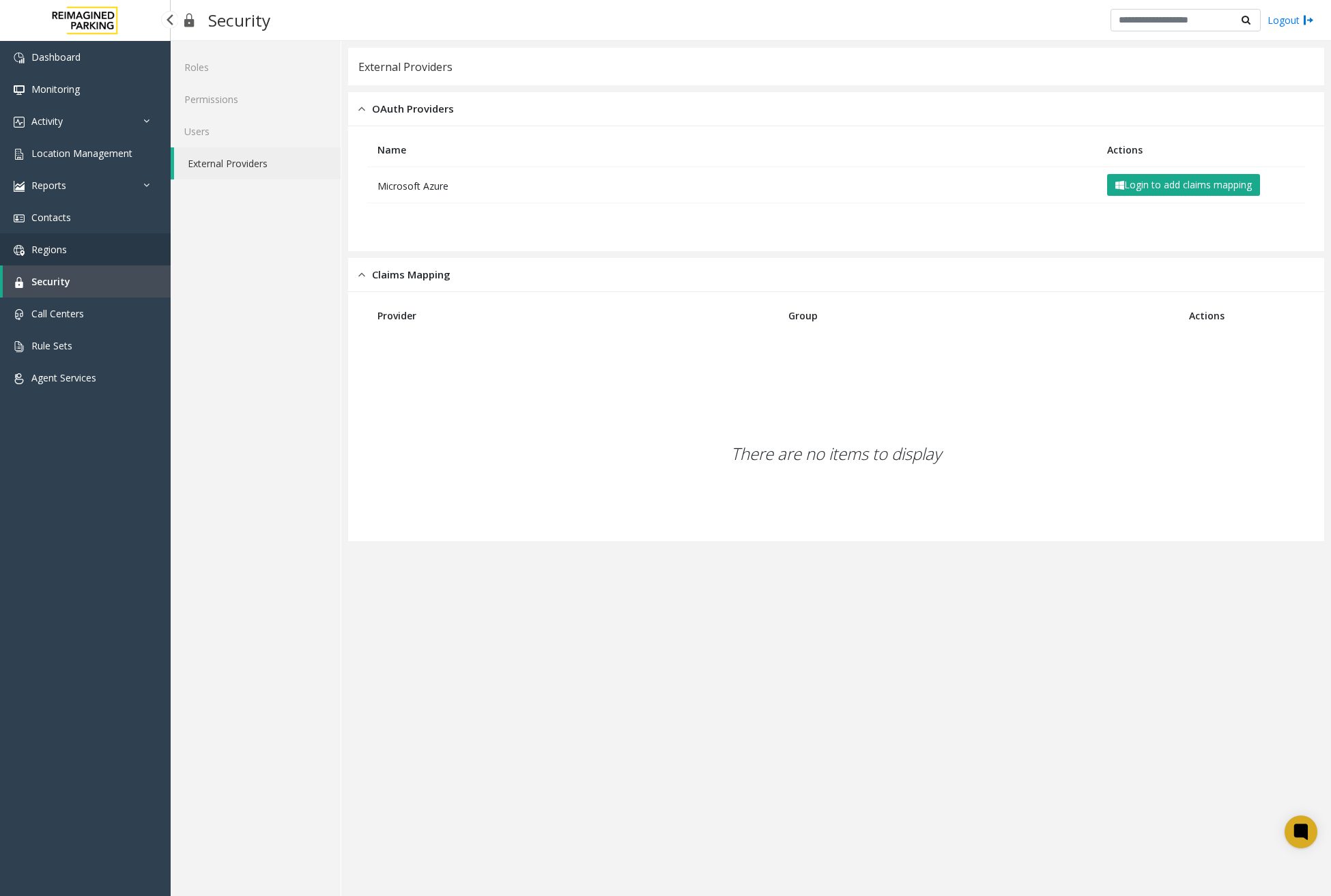
click at [97, 243] on link "Regions" at bounding box center [85, 249] width 171 height 32
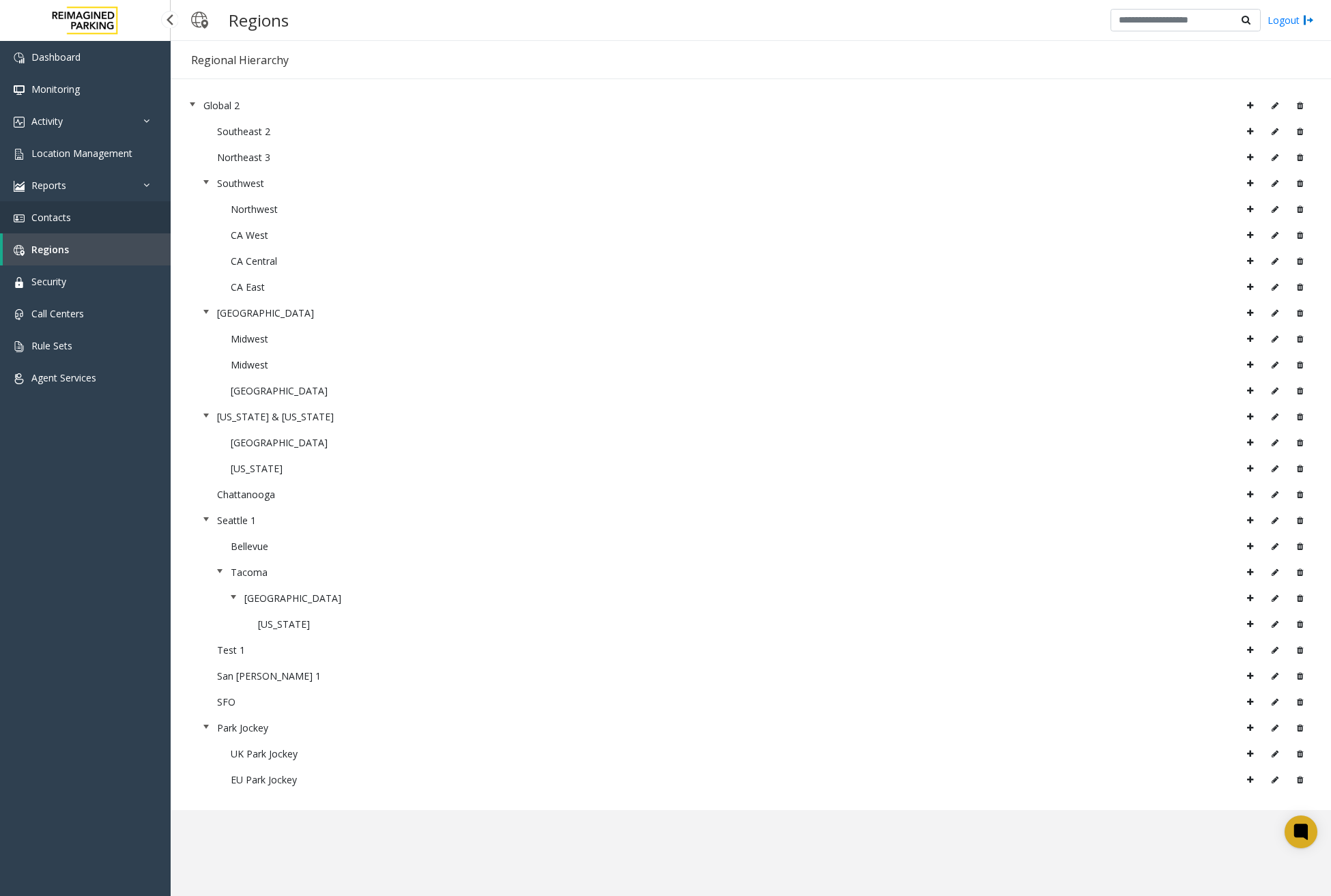
click at [104, 221] on link "Contacts" at bounding box center [85, 217] width 171 height 32
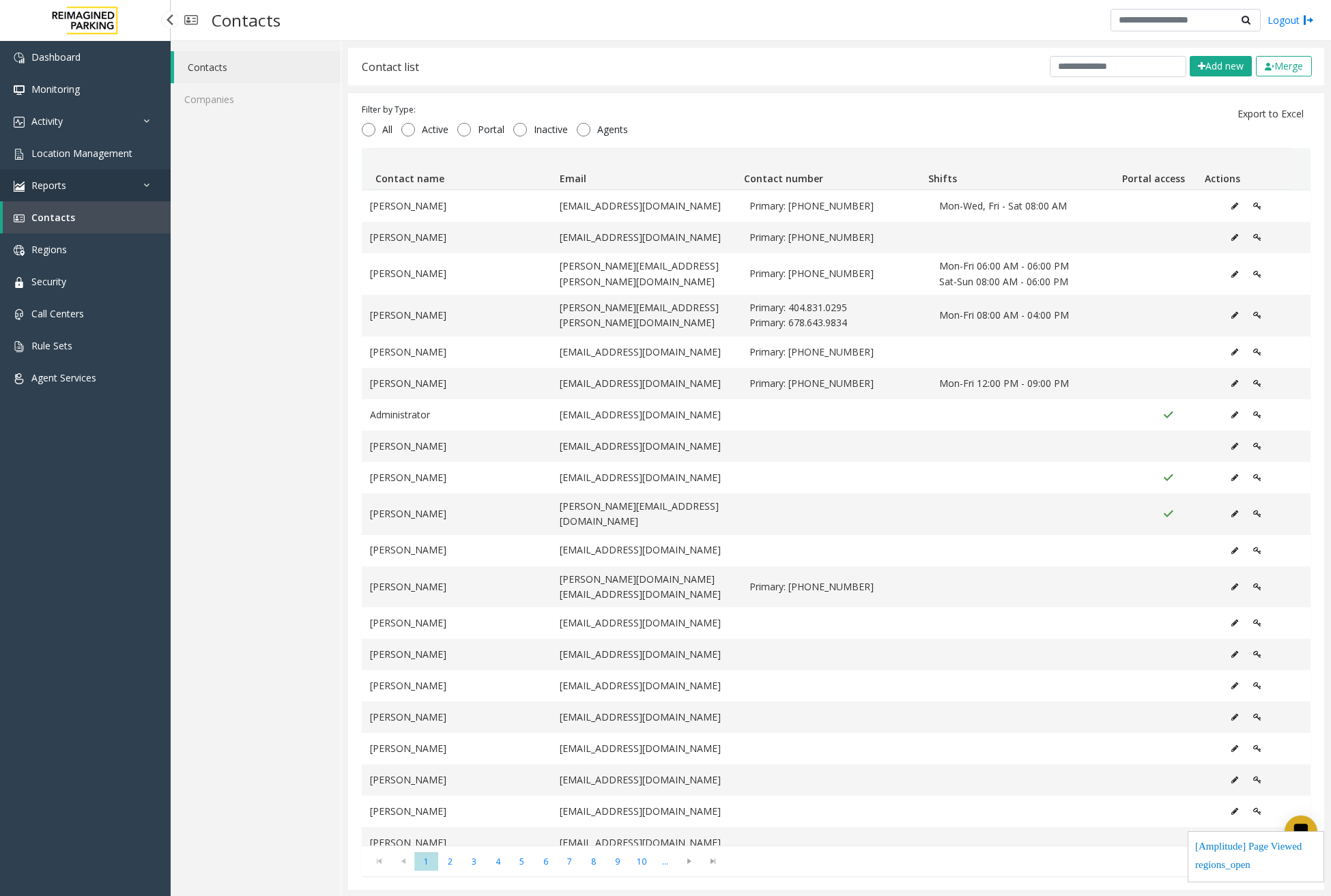
click at [137, 188] on link "Reports" at bounding box center [85, 186] width 171 height 32
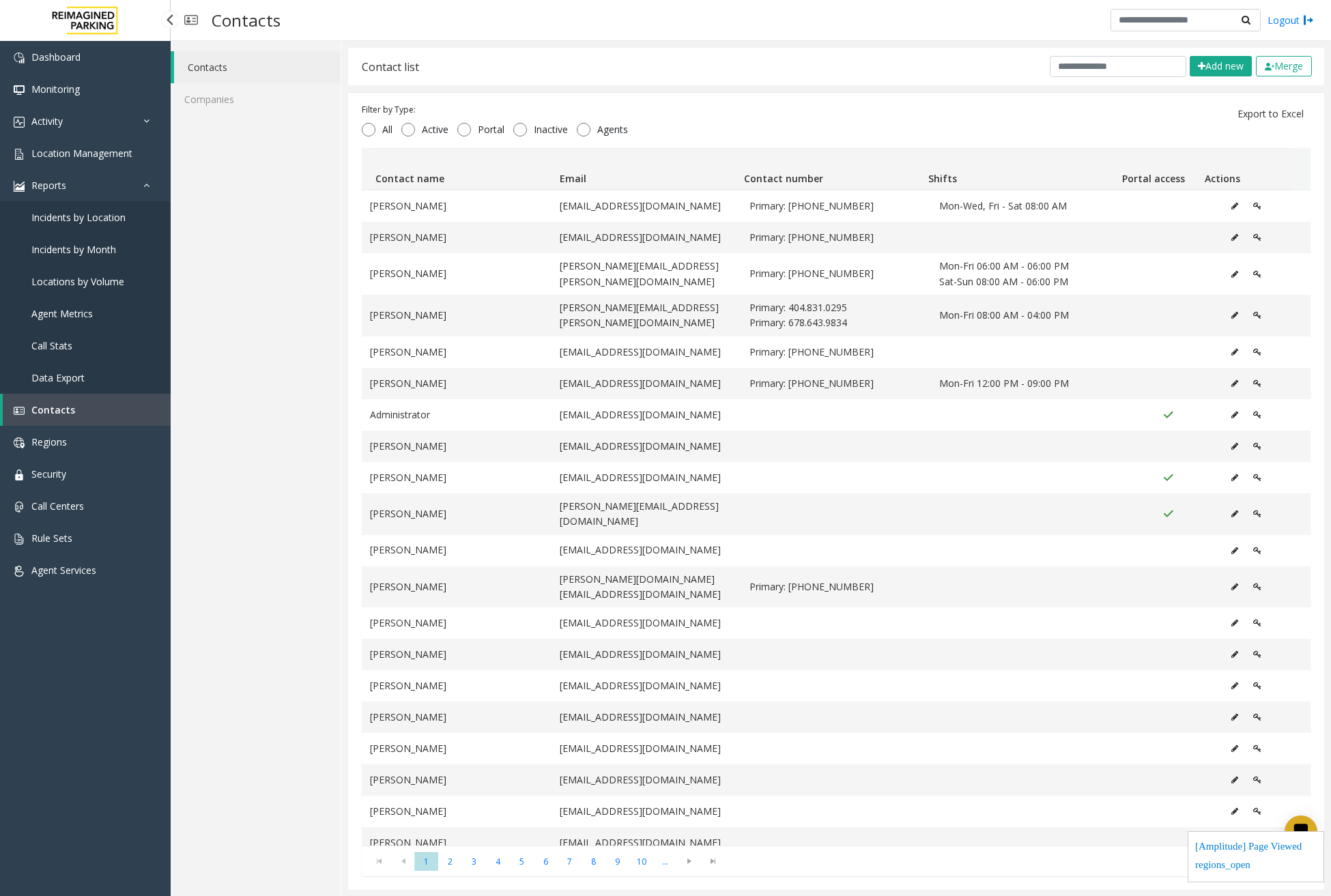
click at [115, 222] on span "Incidents by Location" at bounding box center [78, 217] width 94 height 13
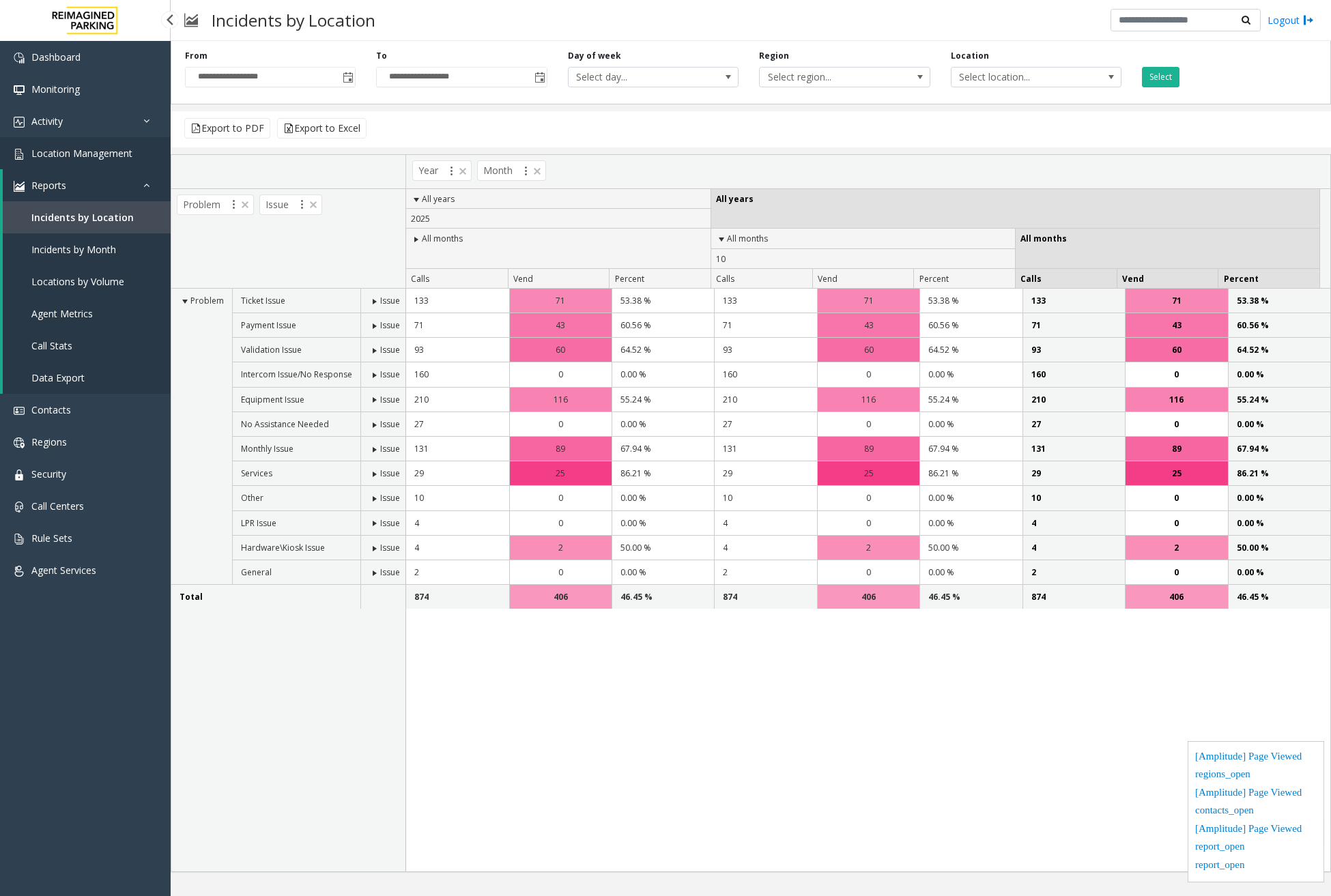
click at [131, 152] on link "Location Management" at bounding box center [85, 153] width 171 height 32
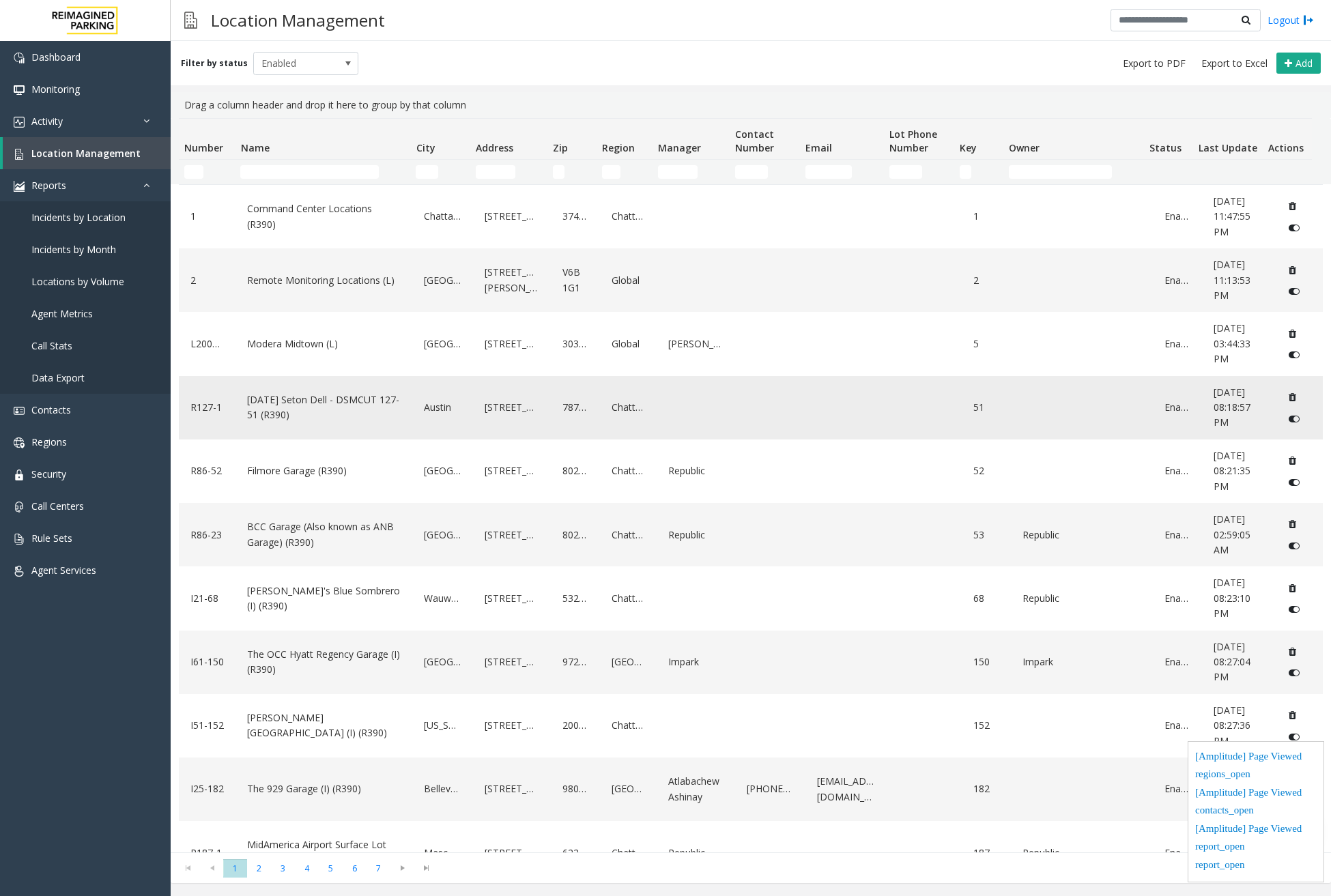
click at [326, 400] on link "Ascension Seton Dell - DSMCUT 127-51 (R390)" at bounding box center [323, 408] width 160 height 37
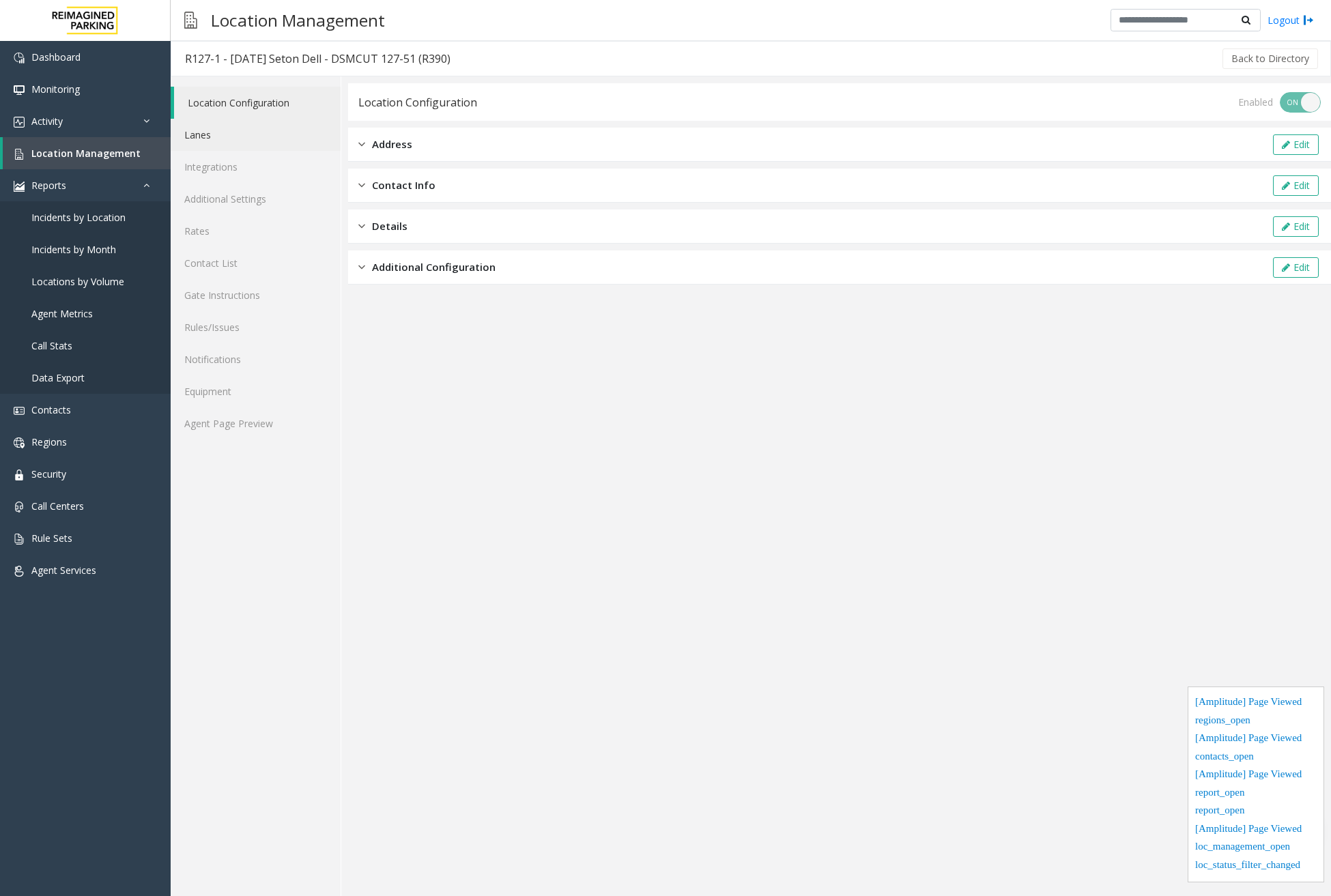
click at [246, 134] on link "Lanes" at bounding box center [255, 135] width 170 height 32
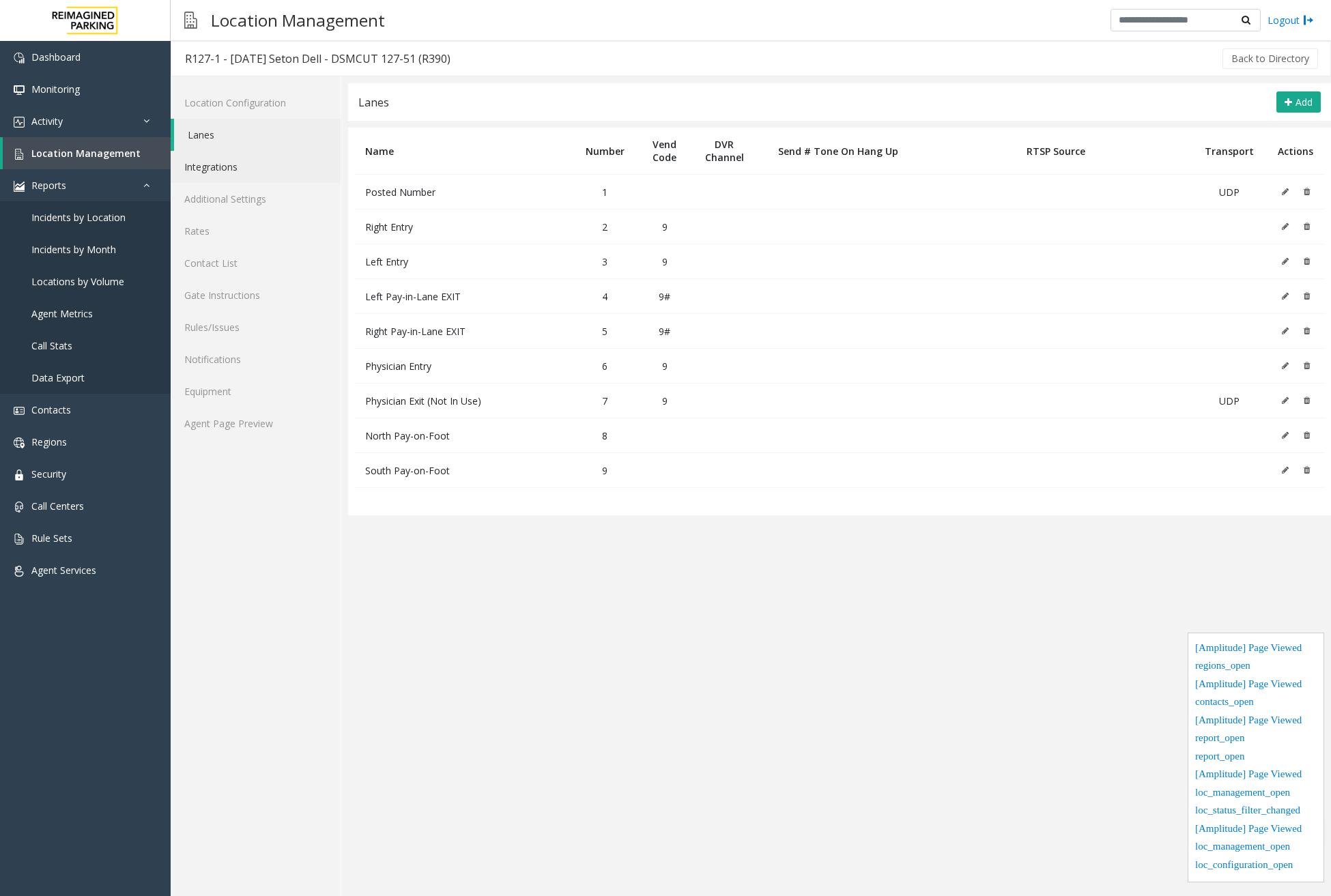
click at [232, 167] on link "Integrations" at bounding box center [255, 167] width 170 height 32
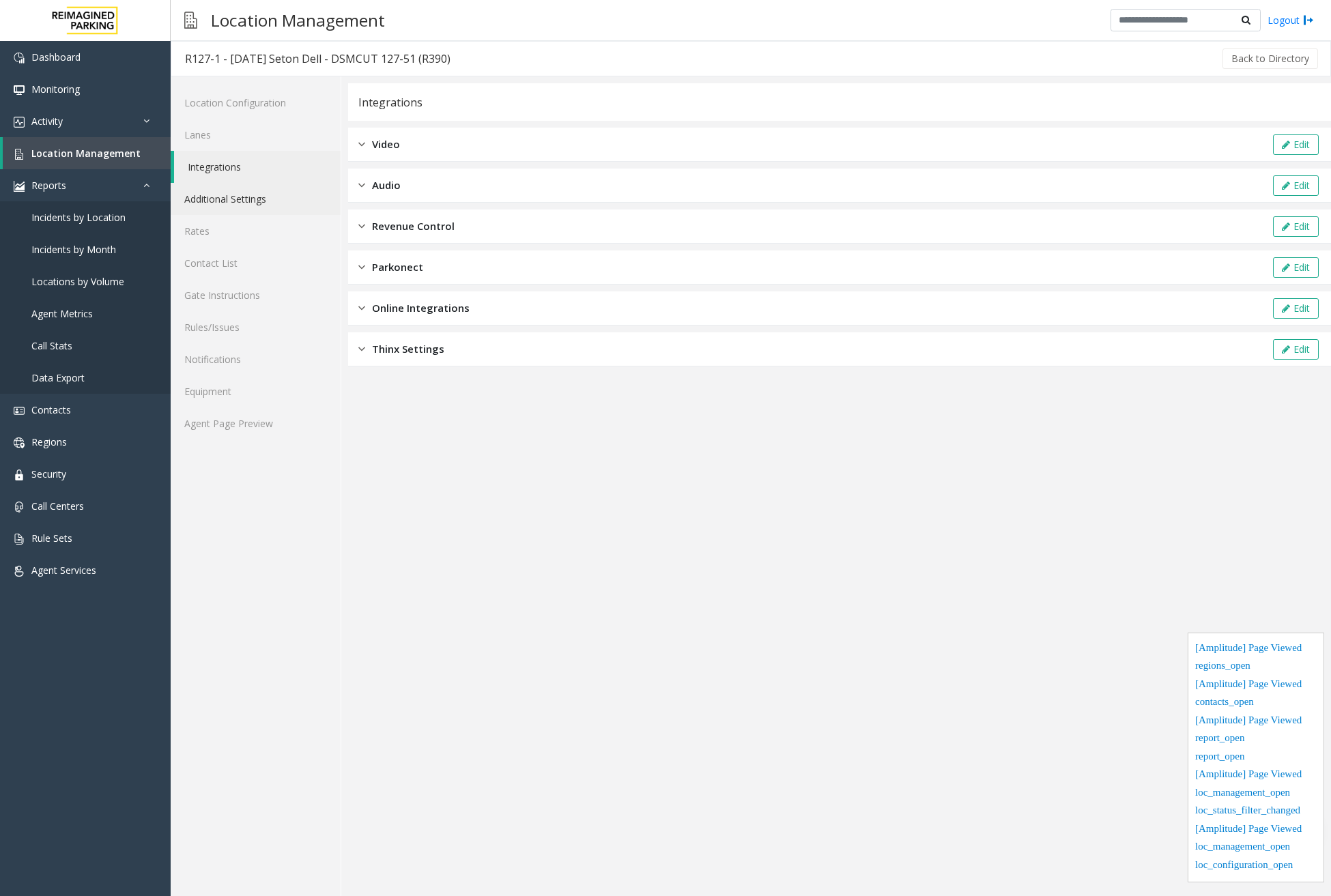
click at [241, 202] on link "Additional Settings" at bounding box center [255, 199] width 170 height 32
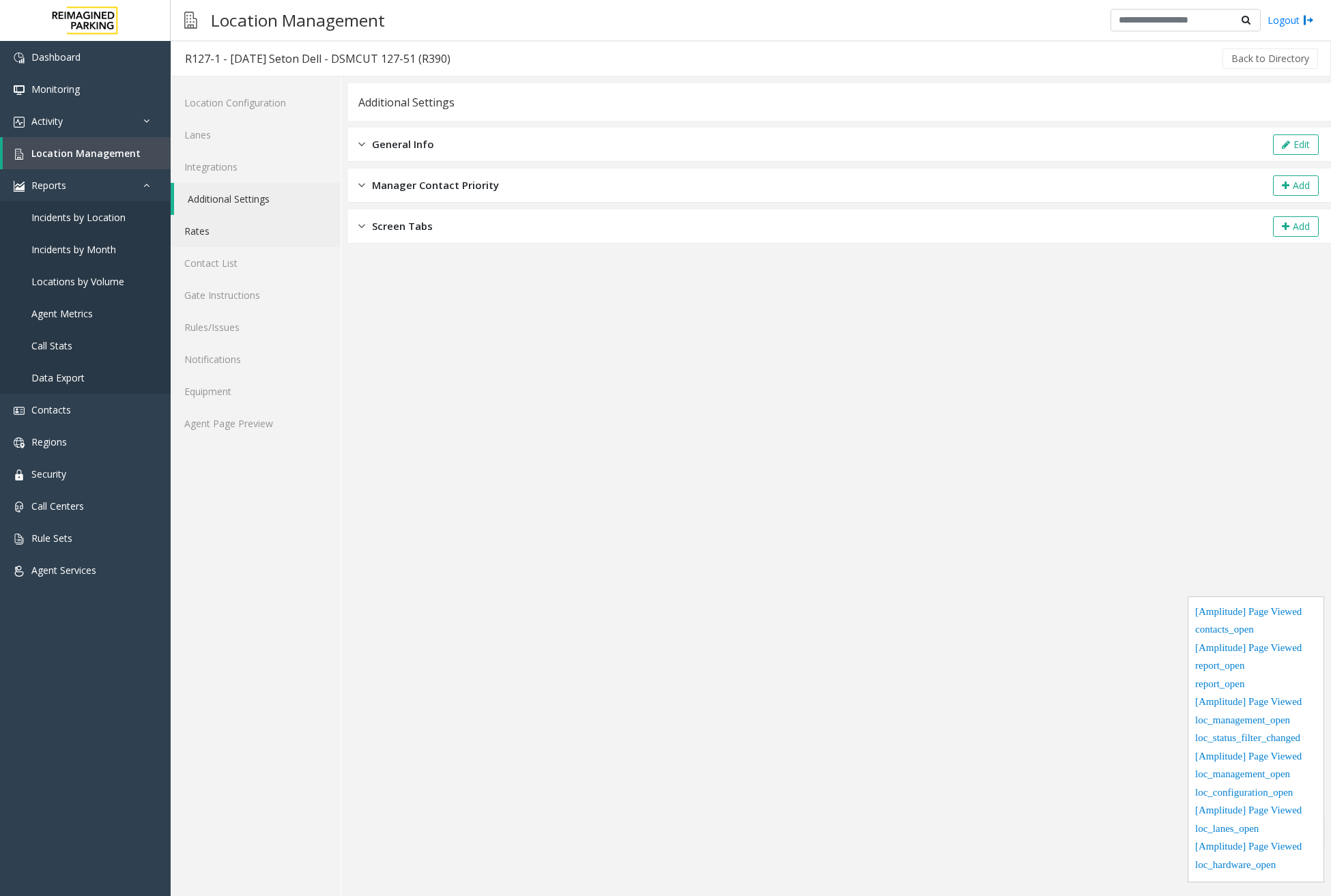
click at [224, 222] on link "Rates" at bounding box center [255, 231] width 170 height 32
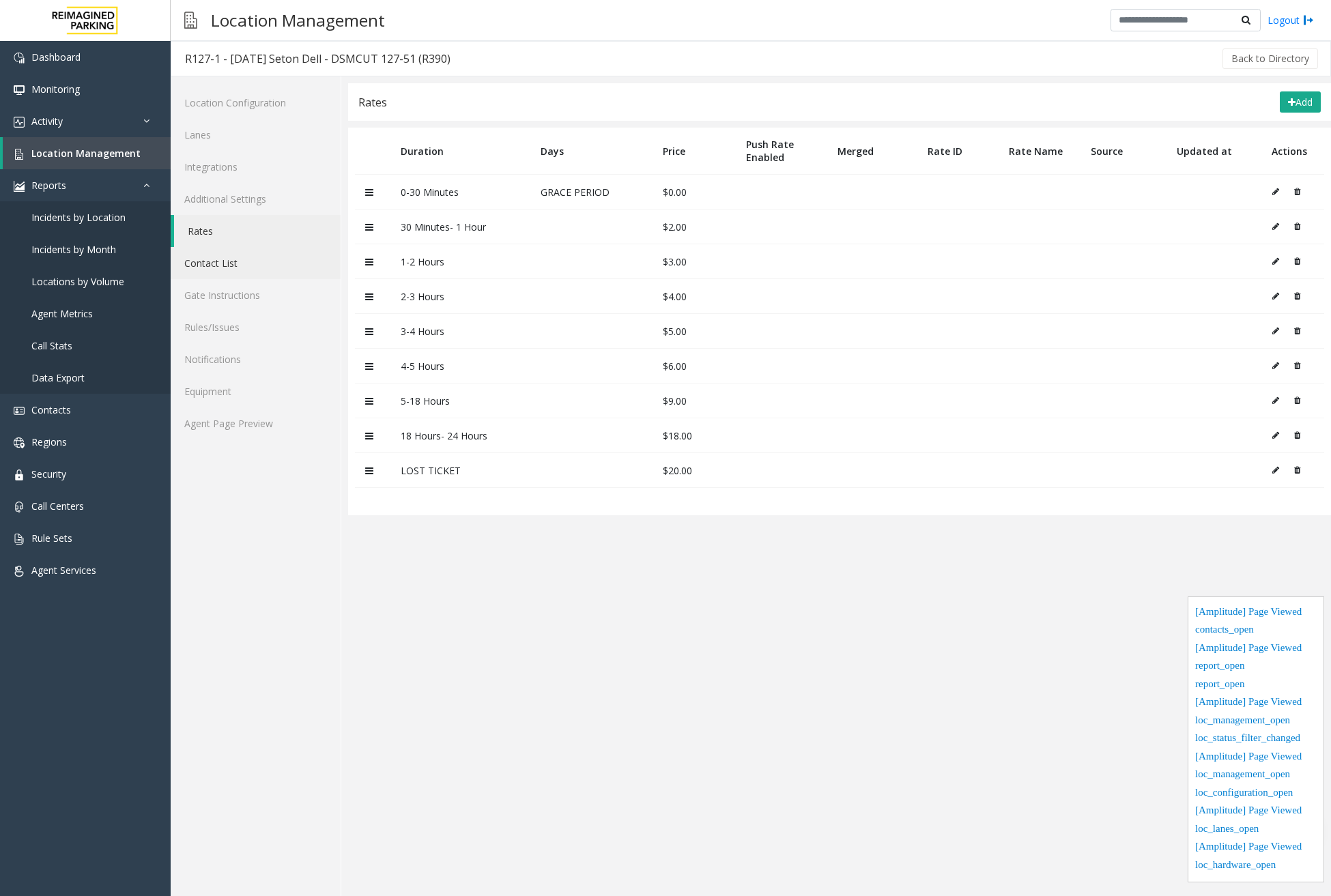
click at [227, 269] on link "Contact List" at bounding box center [255, 263] width 170 height 32
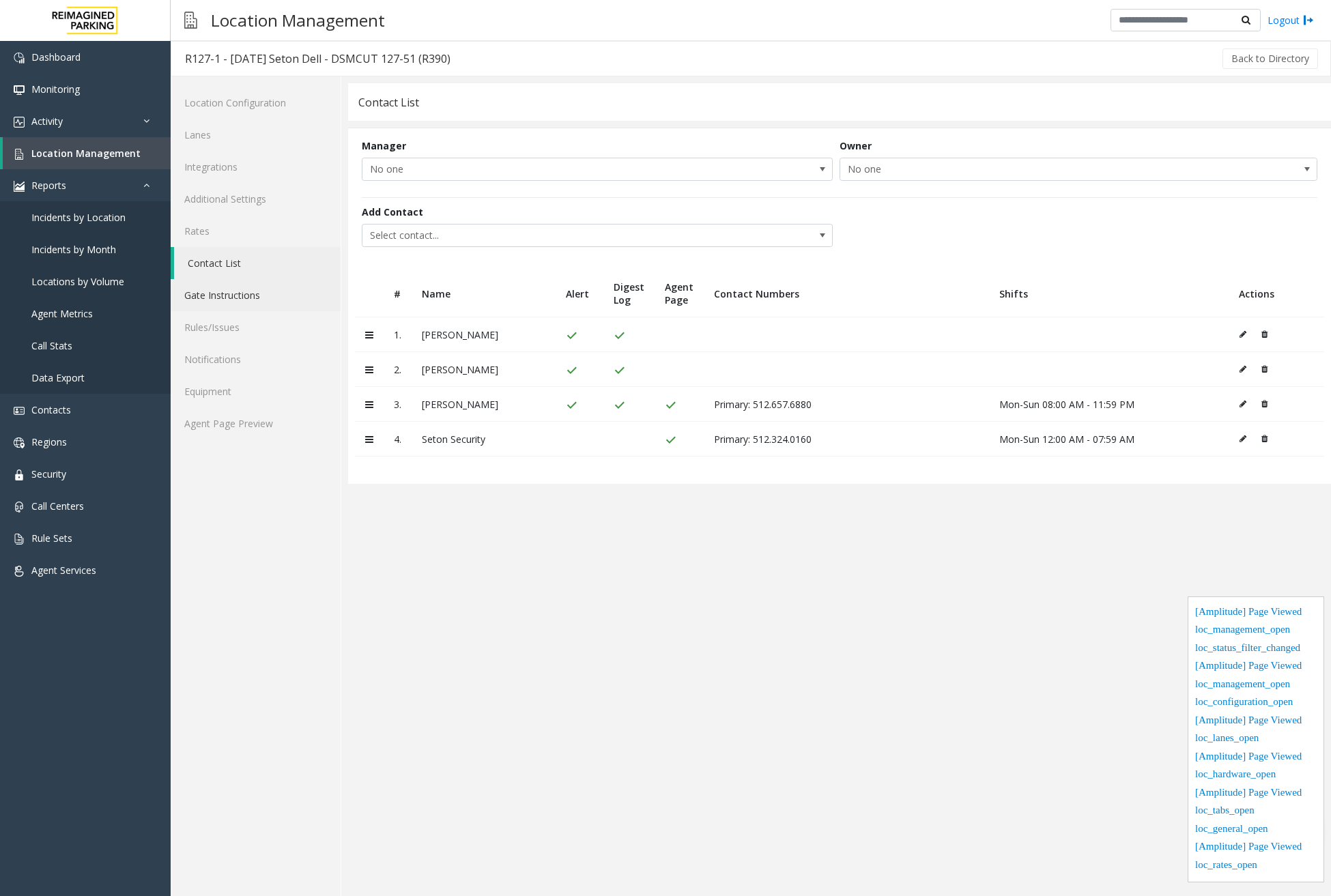
click at [245, 300] on link "Gate Instructions" at bounding box center [255, 295] width 170 height 32
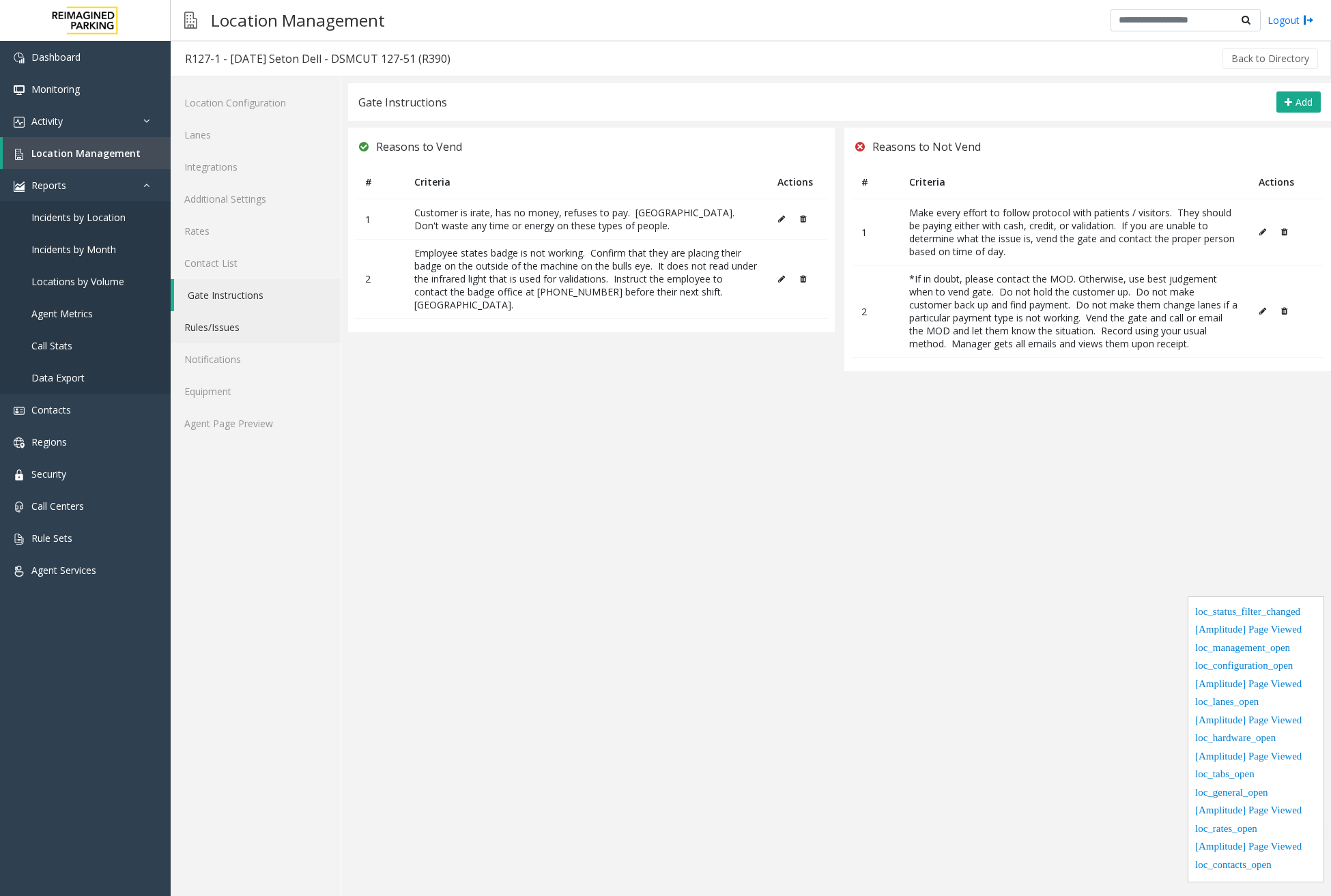
click at [245, 323] on link "Rules/Issues" at bounding box center [255, 327] width 170 height 32
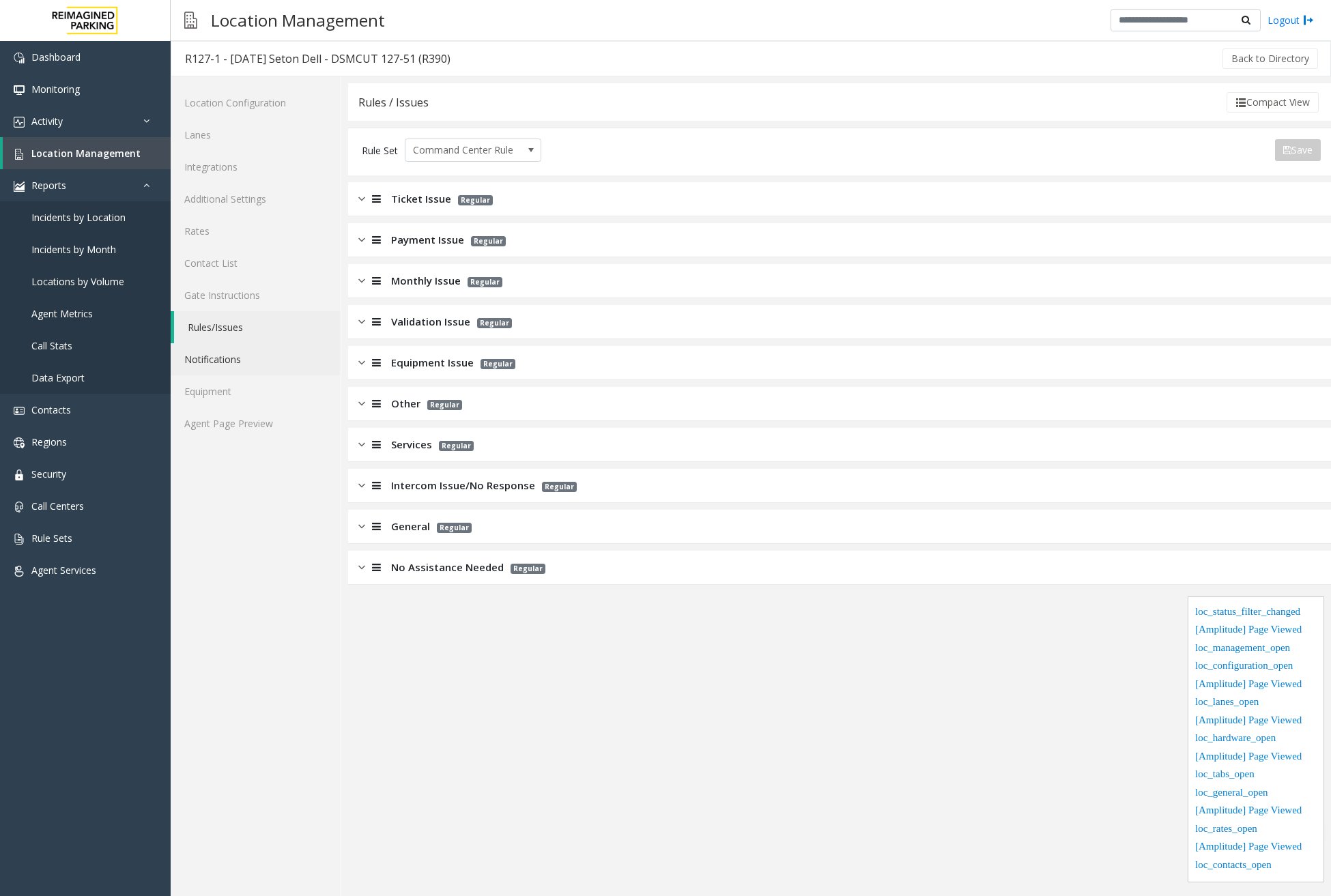
click at [236, 356] on link "Notifications" at bounding box center [255, 359] width 170 height 32
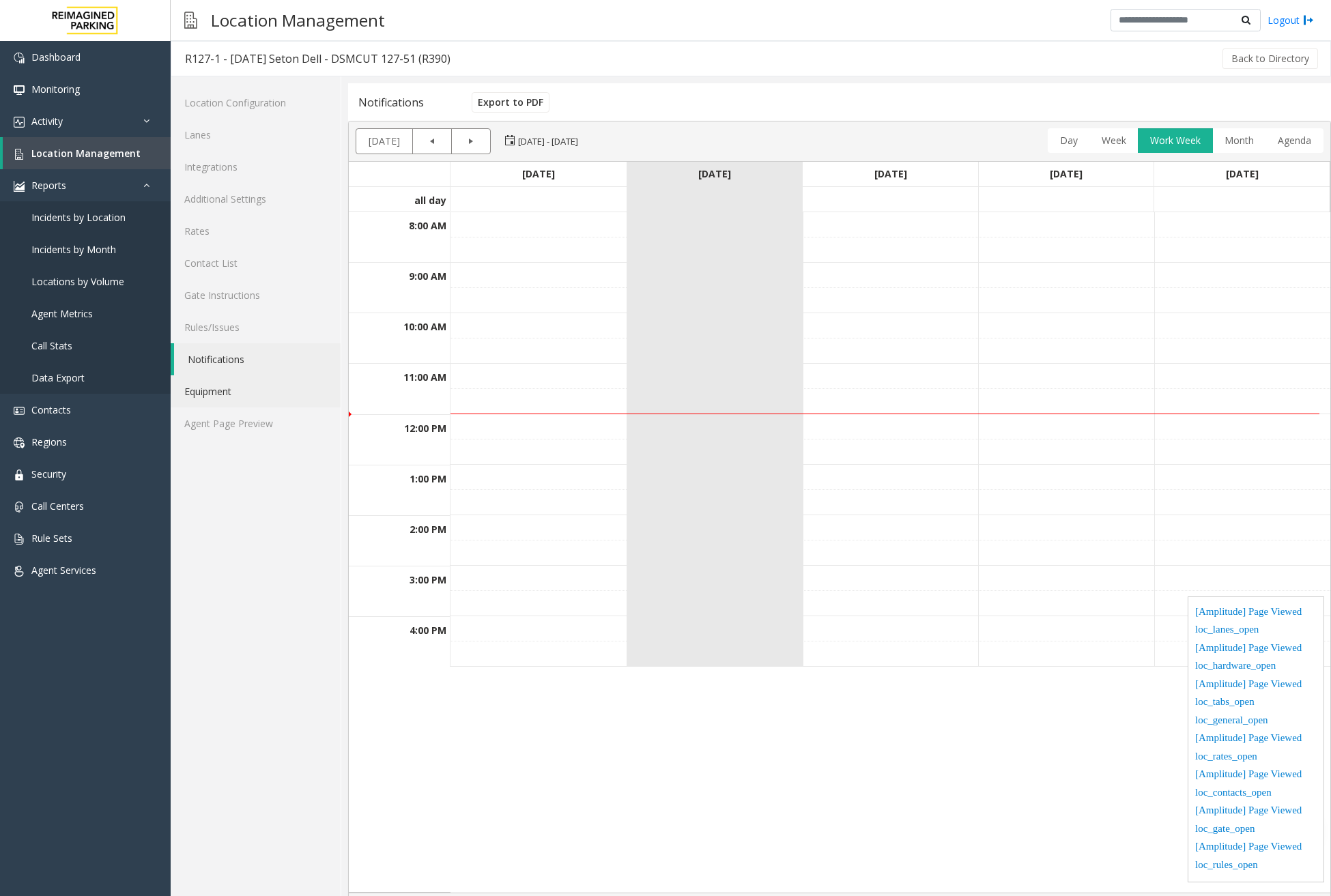
click at [268, 397] on link "Equipment" at bounding box center [255, 392] width 170 height 32
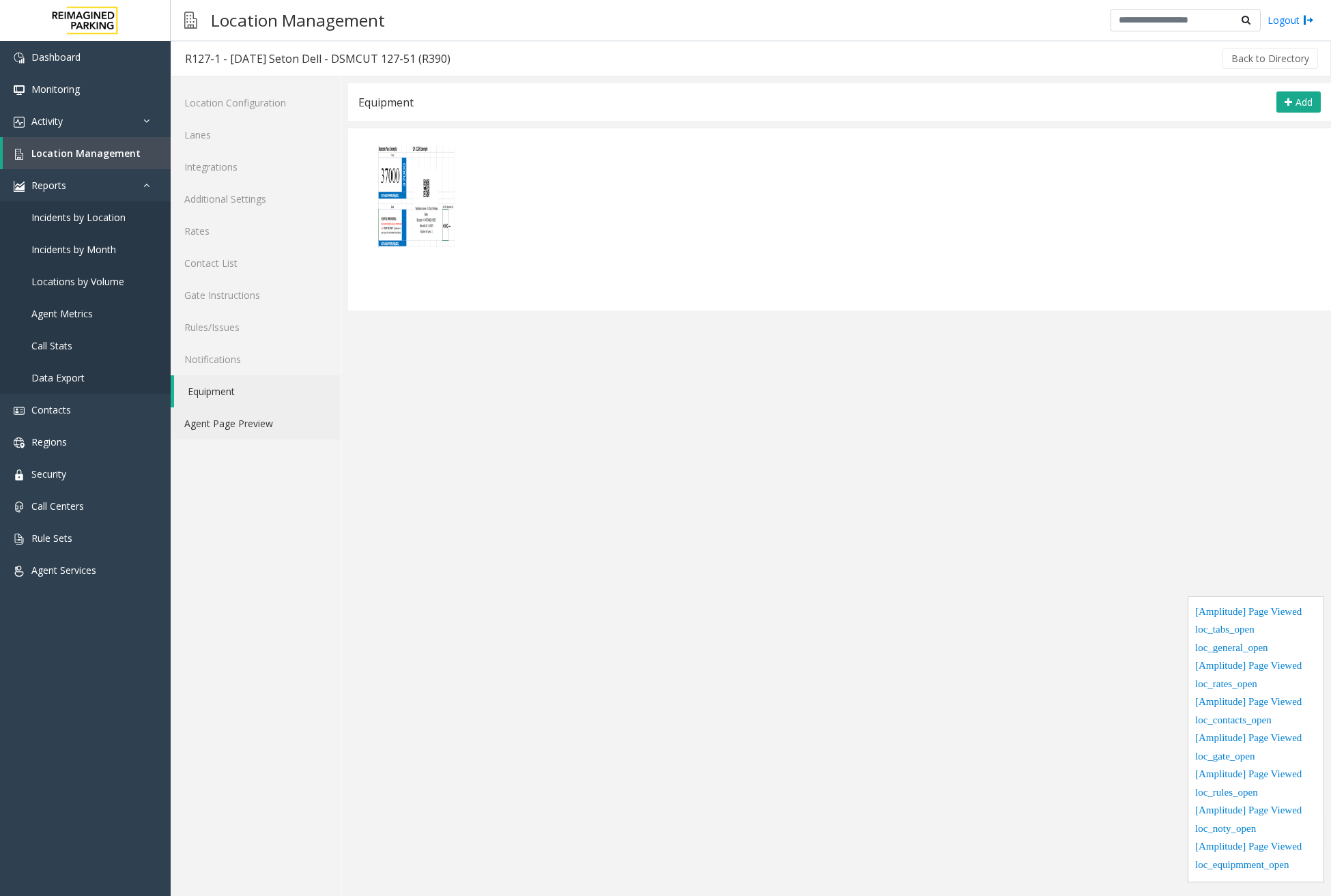
click at [255, 425] on link "Agent Page Preview" at bounding box center [255, 424] width 170 height 32
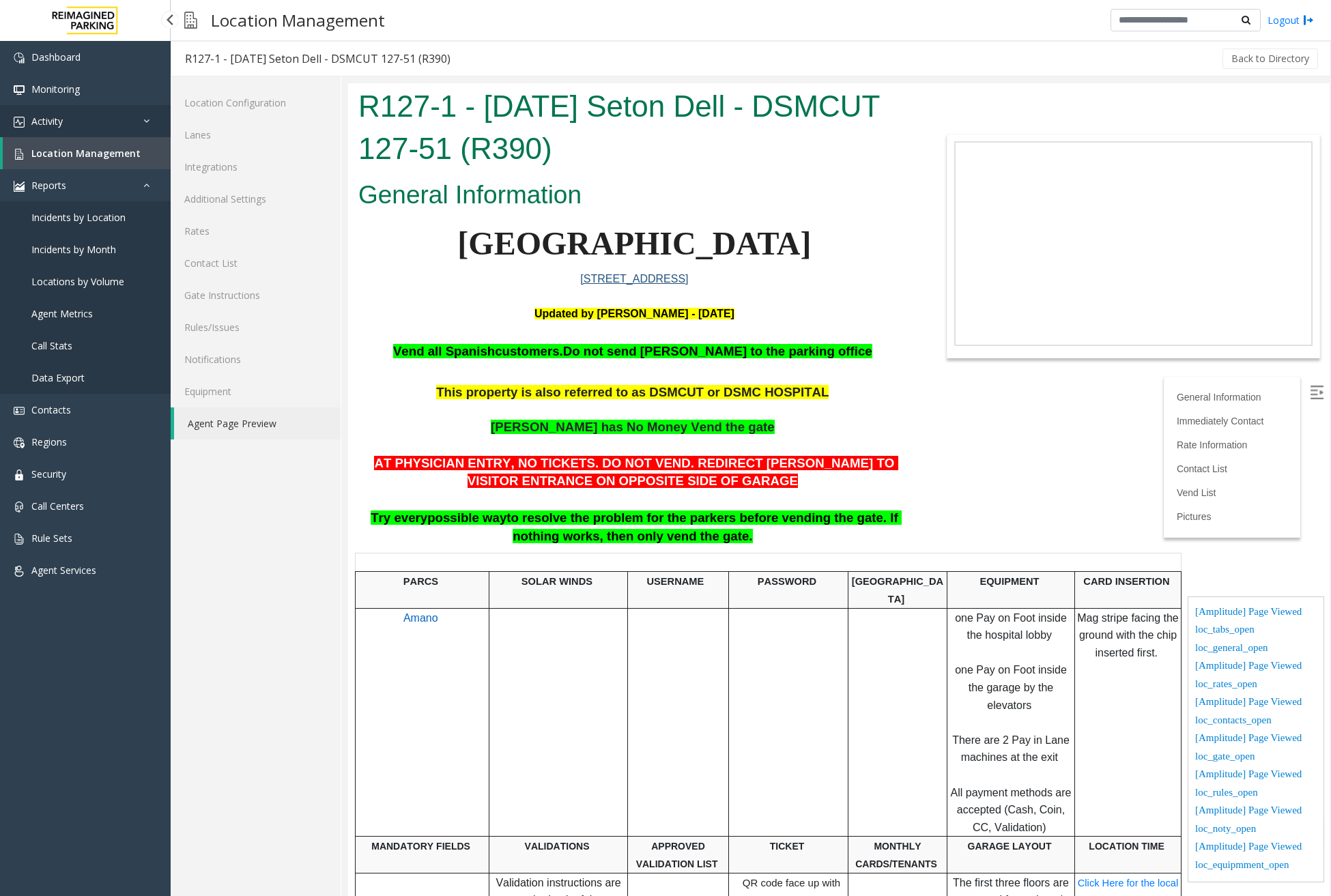
click at [104, 123] on link "Activity" at bounding box center [85, 121] width 171 height 32
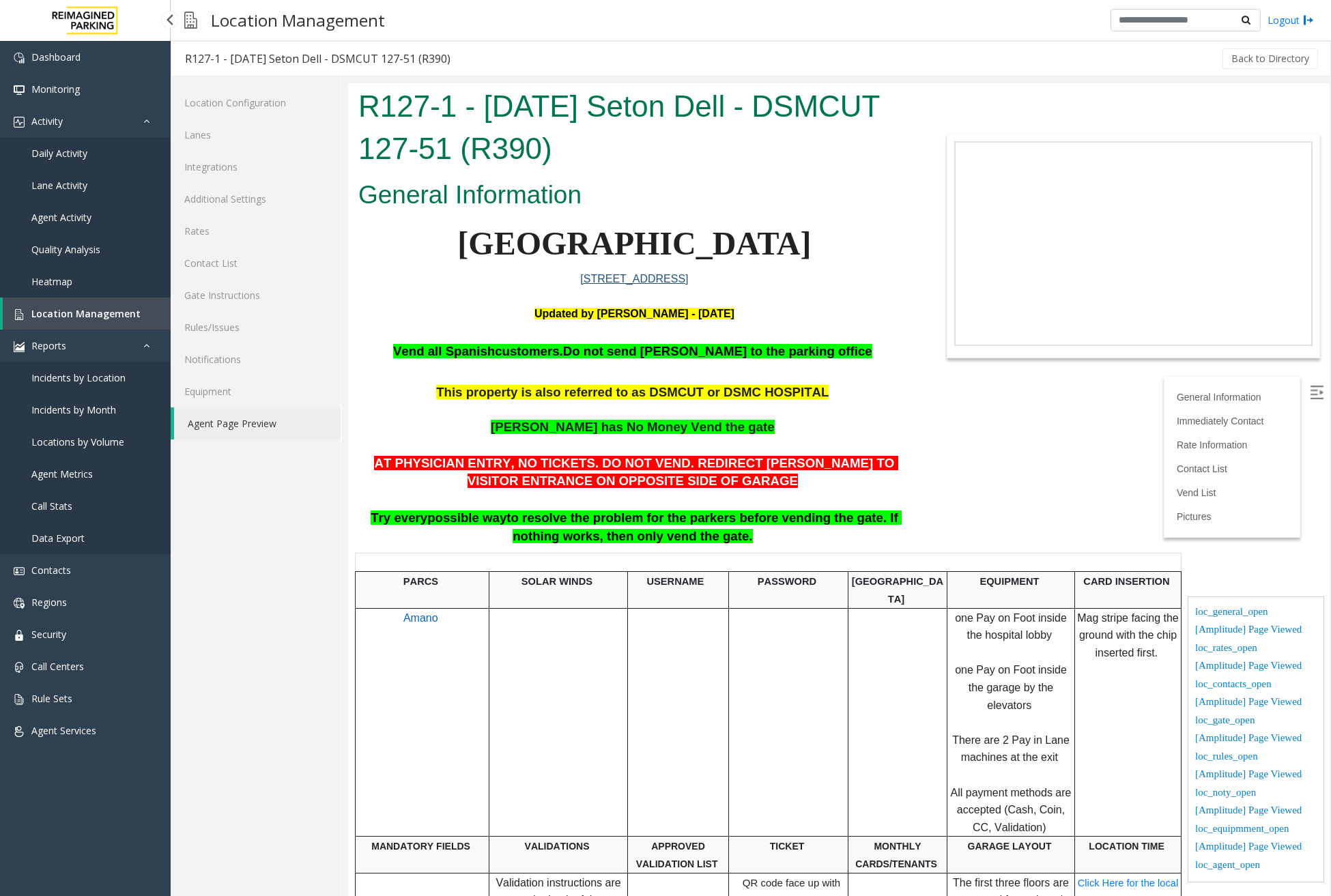
click at [84, 155] on span "Daily Activity" at bounding box center [59, 154] width 56 height 13
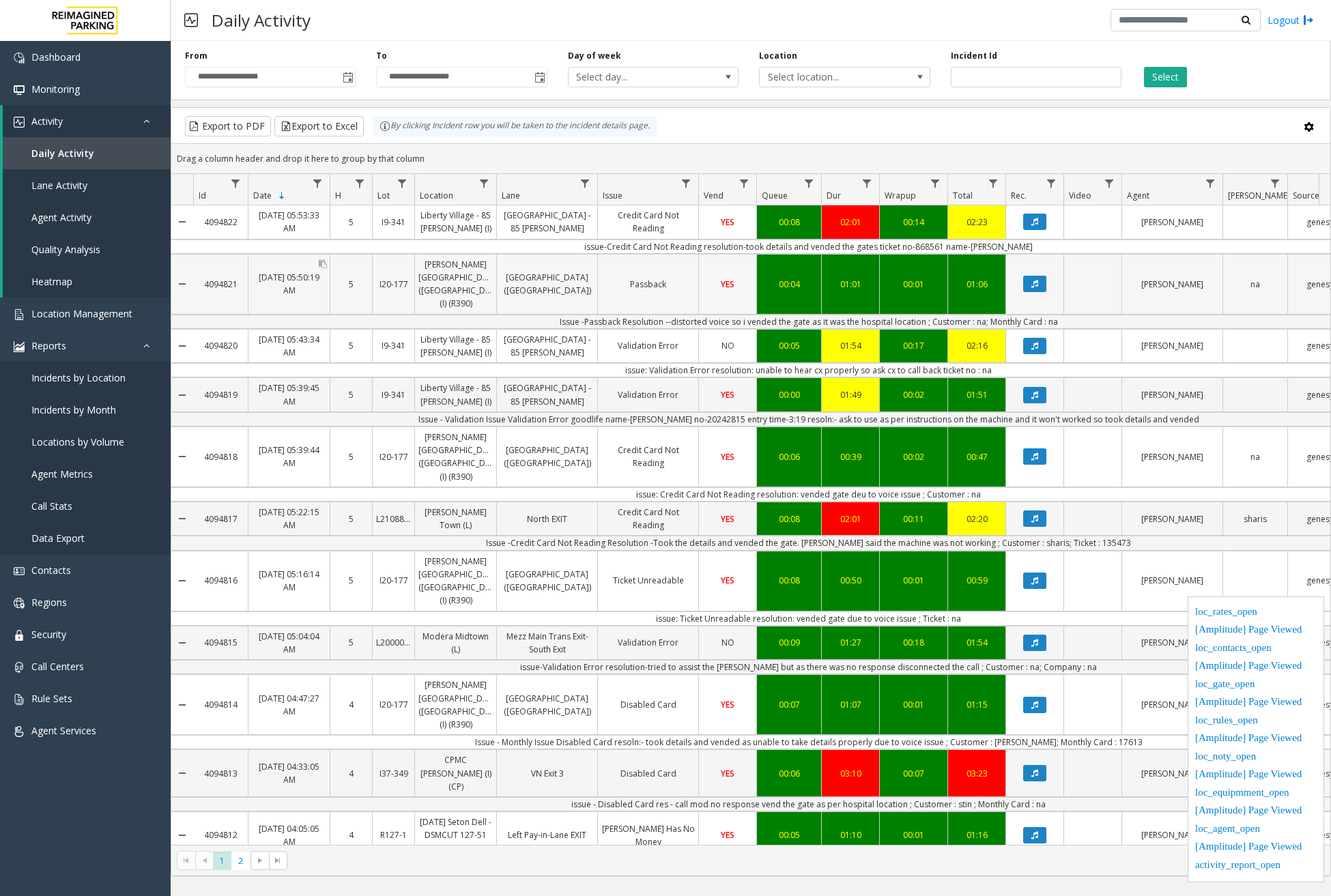
click at [305, 273] on link "Oct 7, 2025 05:50:19 AM" at bounding box center [289, 283] width 82 height 33
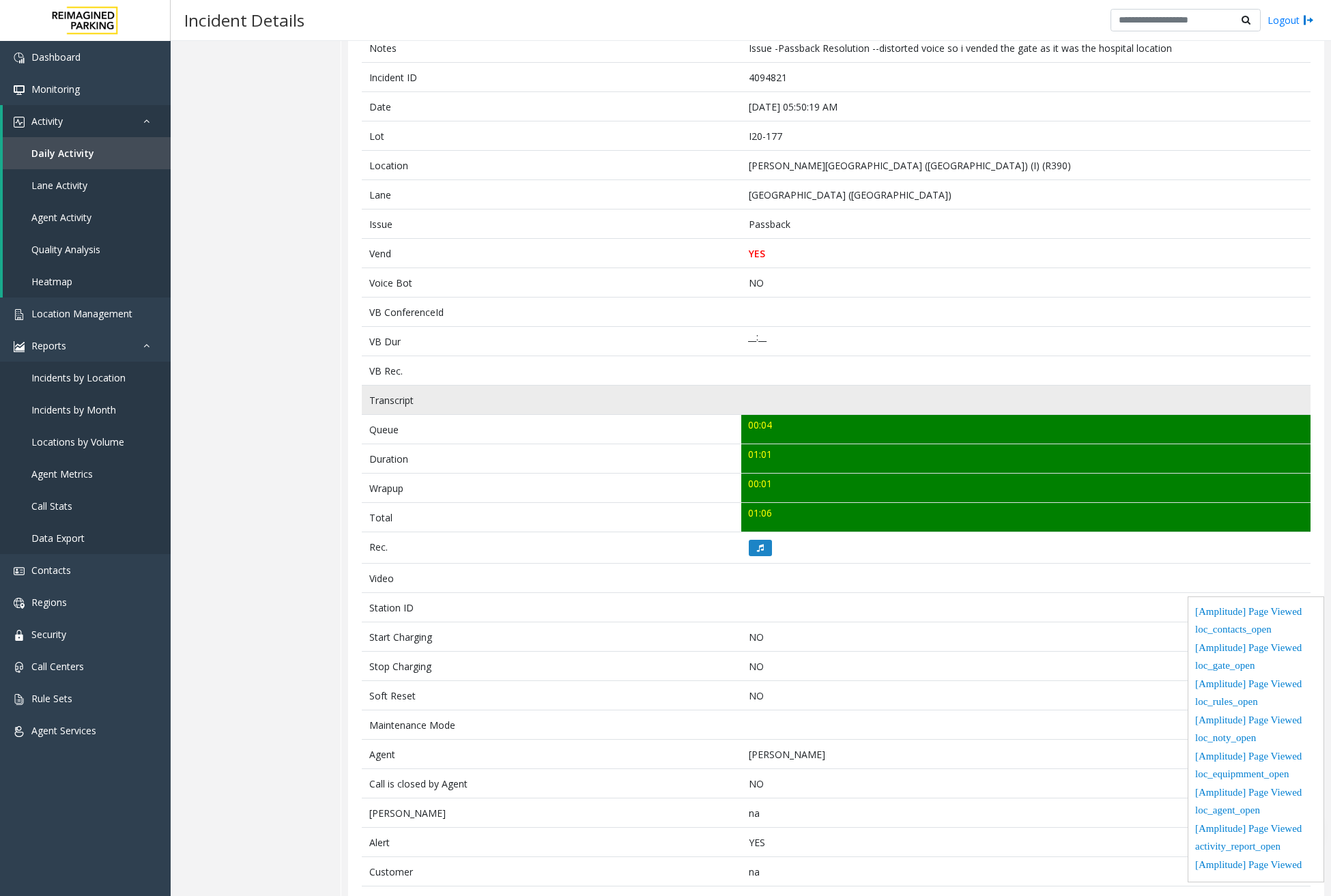
scroll to position [180, 0]
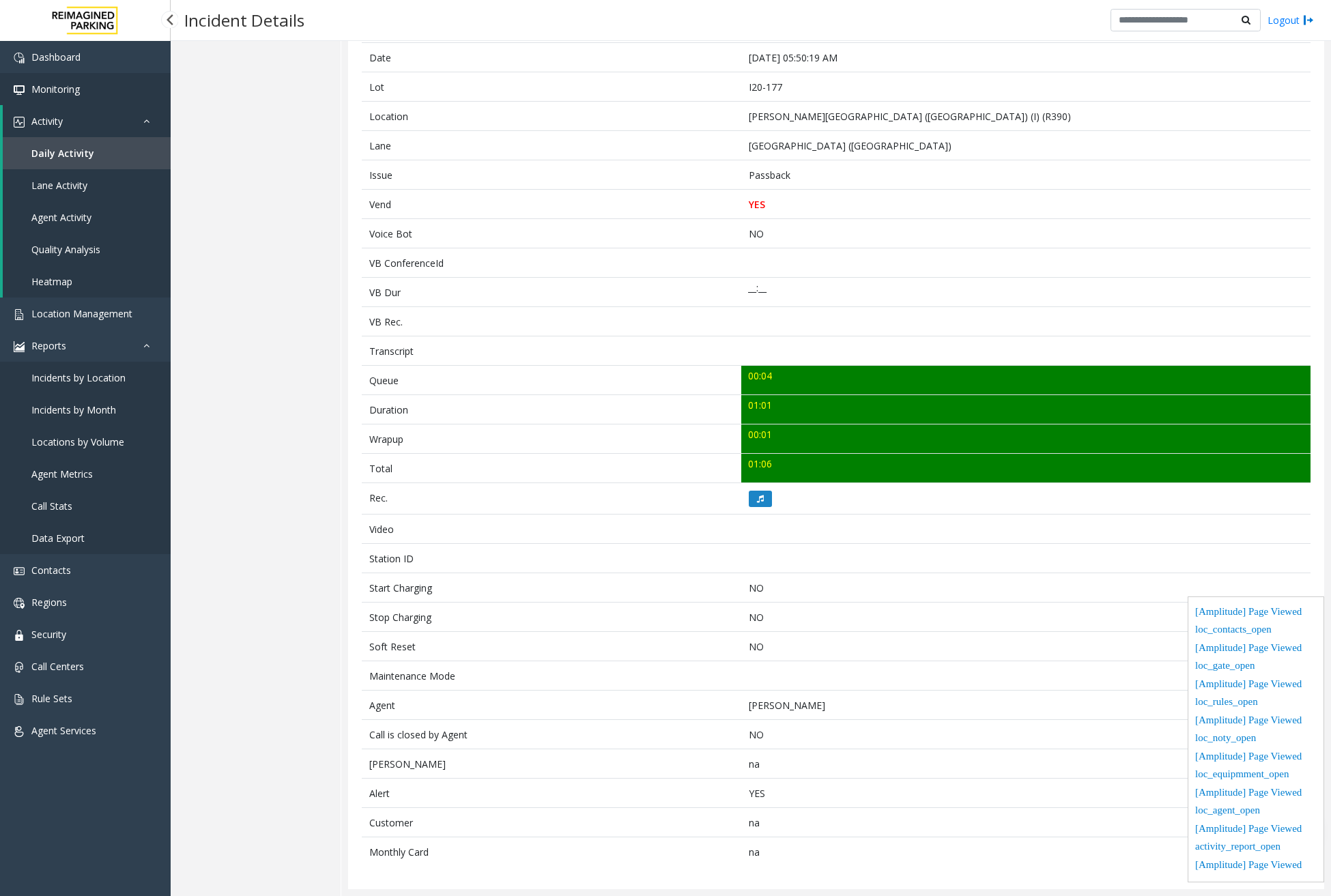
click at [79, 93] on span "Monitoring" at bounding box center [55, 89] width 49 height 13
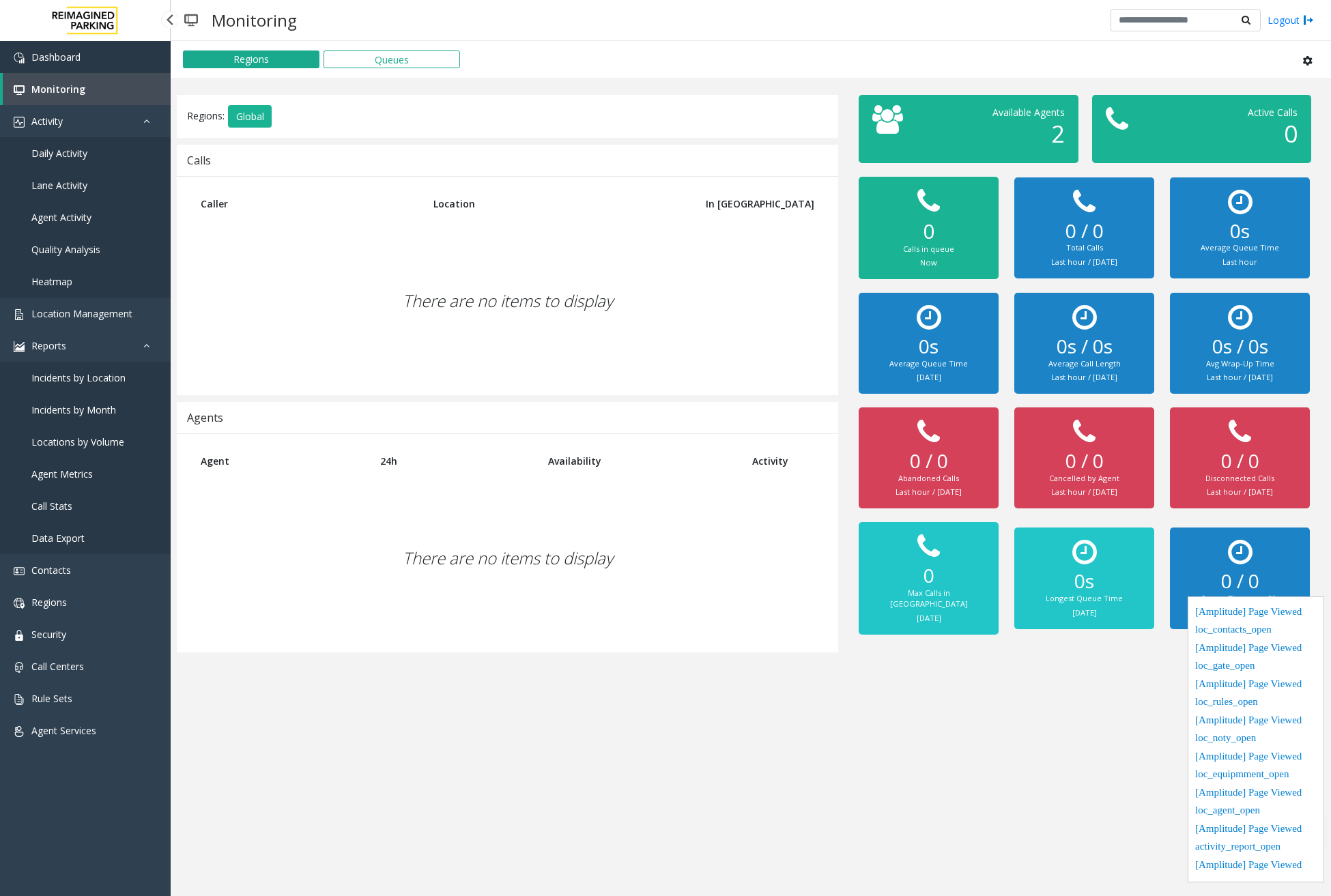
click at [98, 55] on link "Dashboard" at bounding box center [85, 57] width 171 height 32
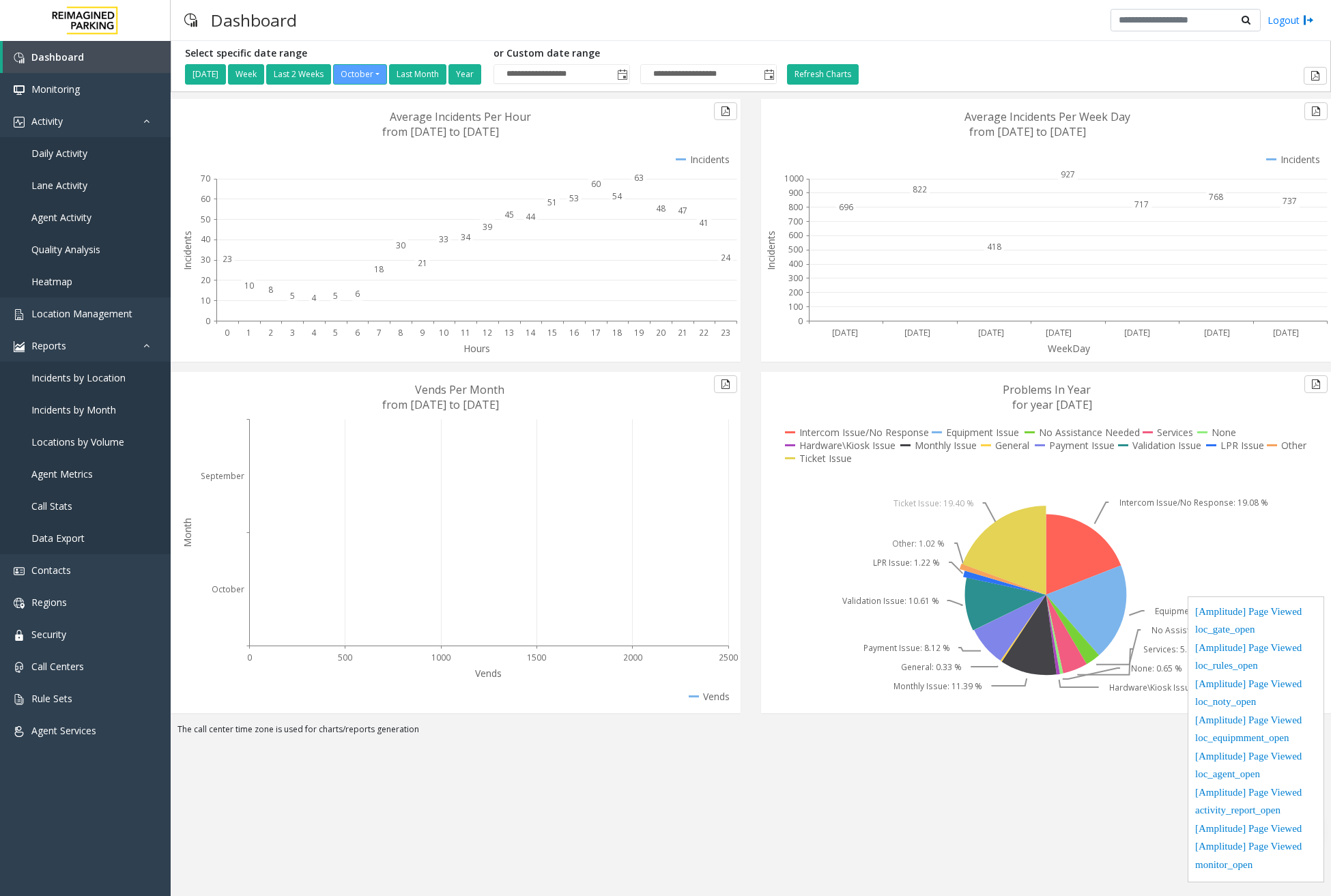
click at [172, 19] on div at bounding box center [169, 19] width 18 height 18
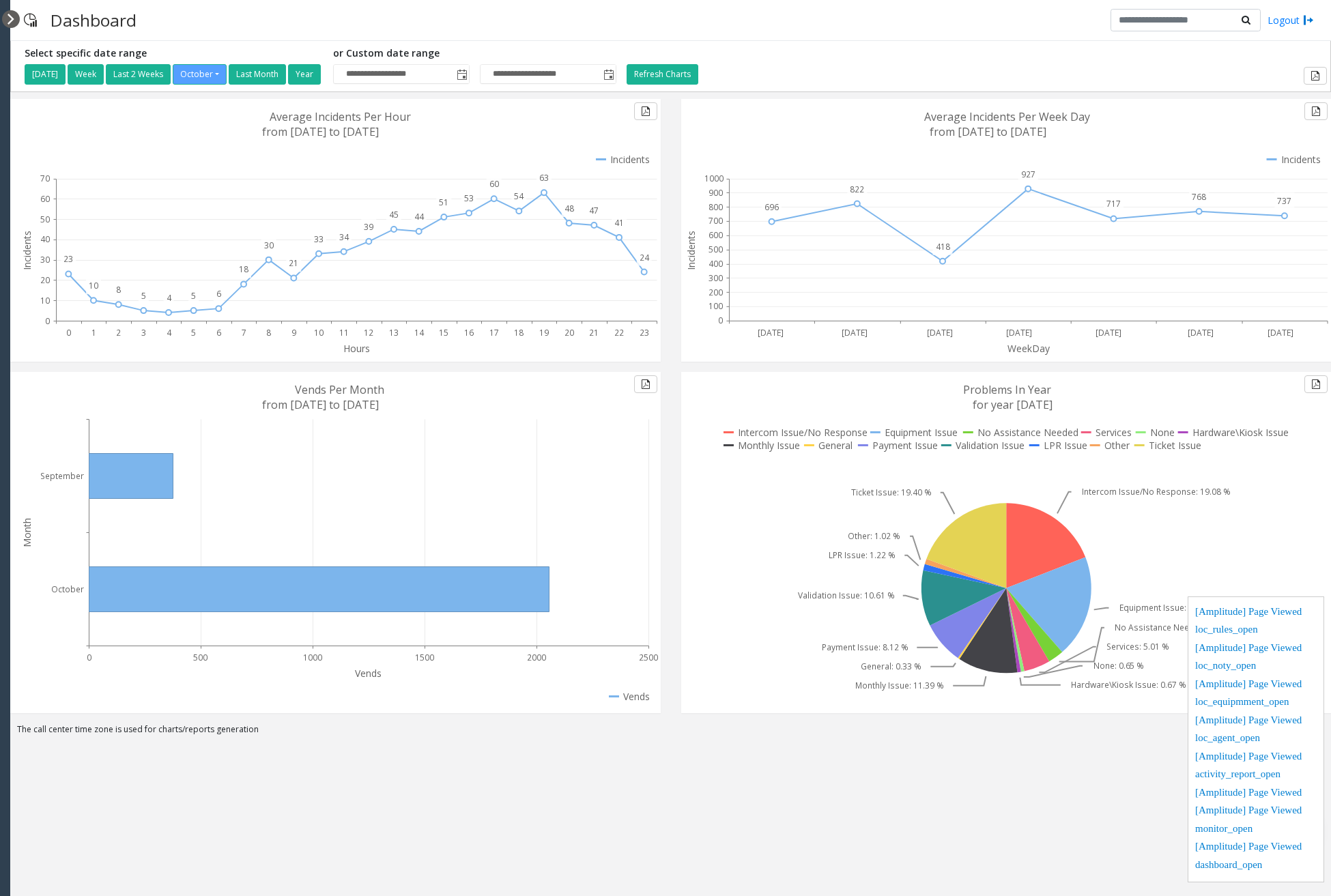
click at [10, 15] on div at bounding box center [10, 19] width 18 height 18
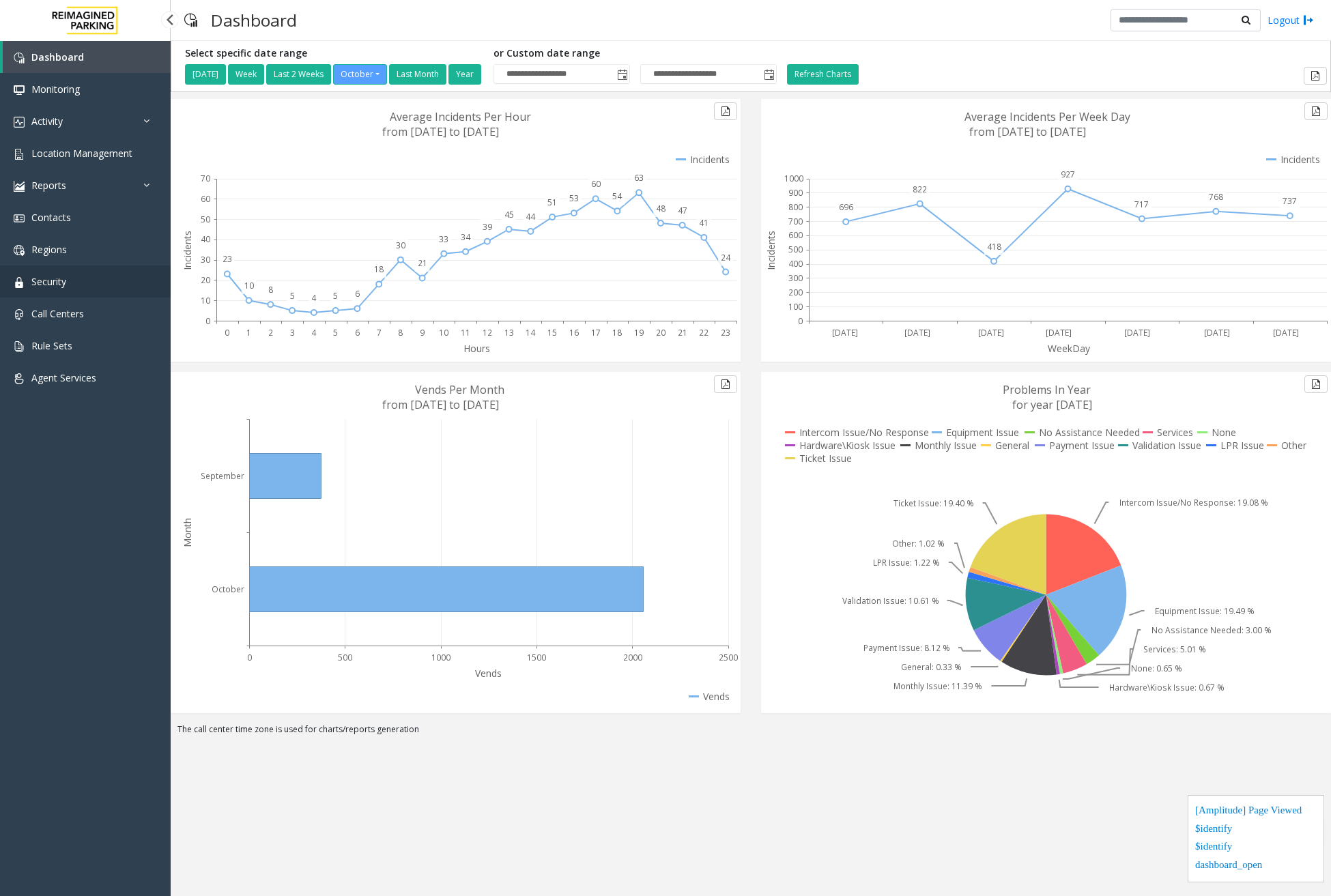
click at [69, 274] on link "Security" at bounding box center [85, 281] width 171 height 32
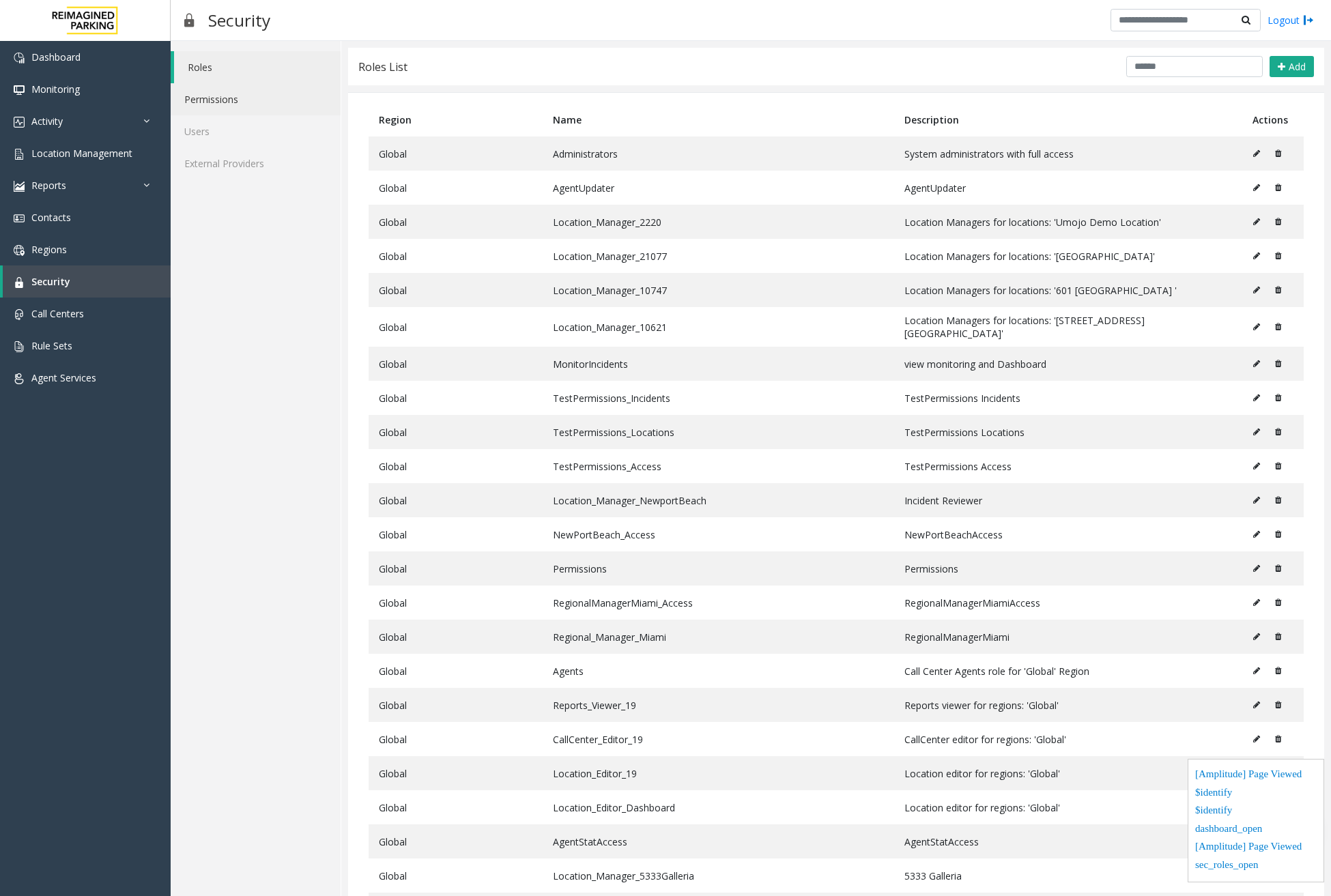
click at [235, 86] on link "Permissions" at bounding box center [255, 99] width 170 height 32
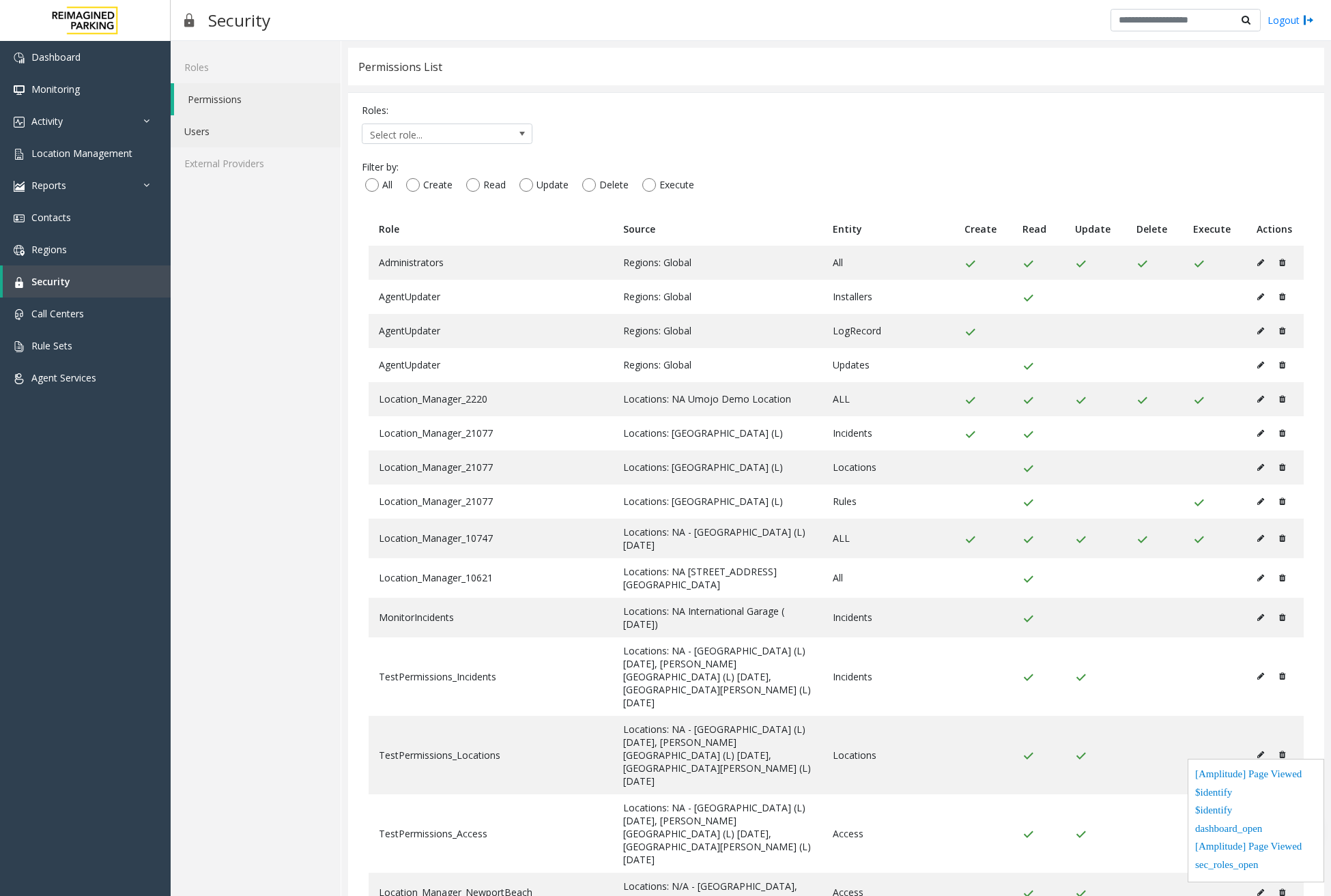
click at [207, 127] on link "Users" at bounding box center [255, 131] width 170 height 32
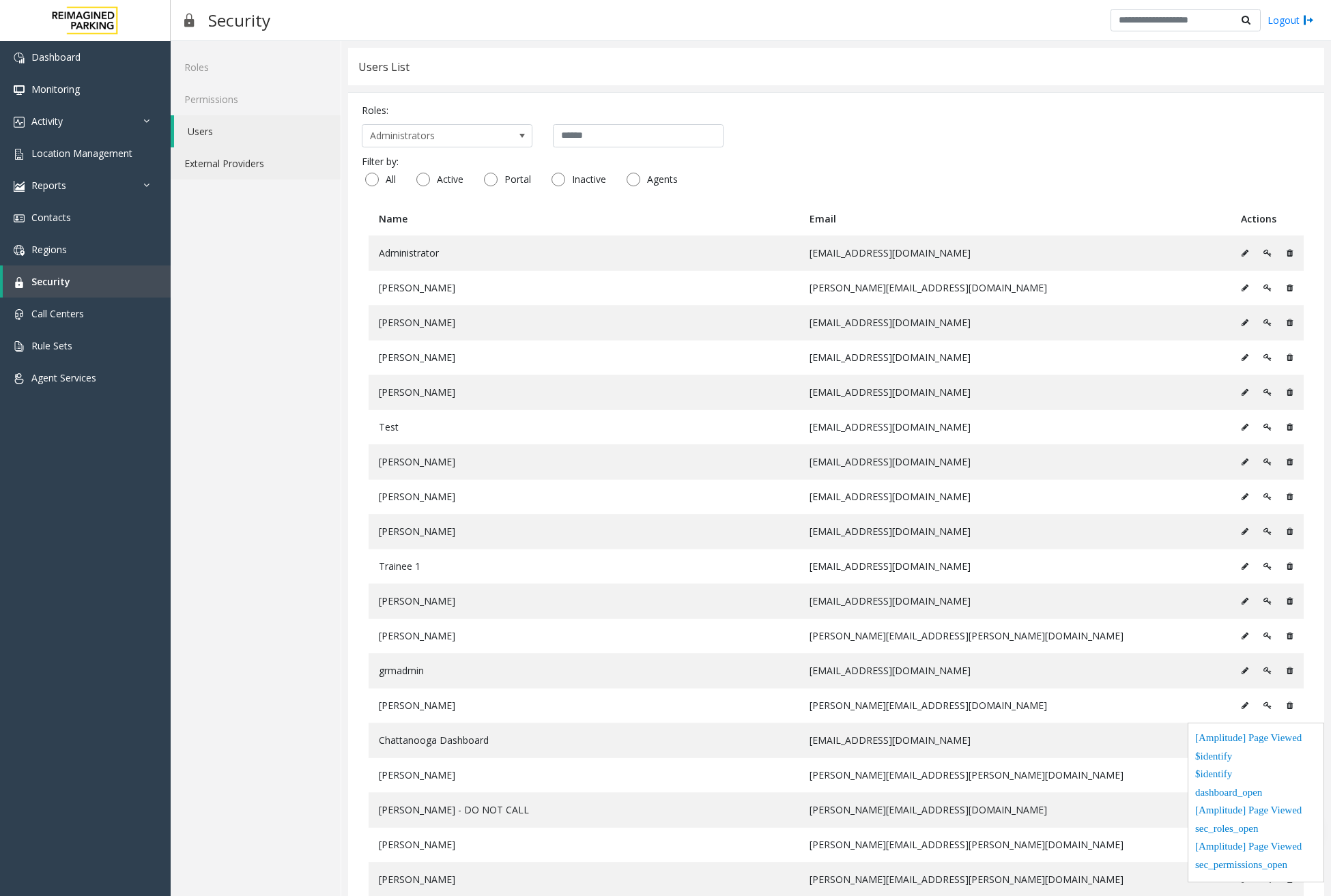
click at [230, 169] on link "External Providers" at bounding box center [255, 163] width 170 height 32
